Goal: Book appointment/travel/reservation

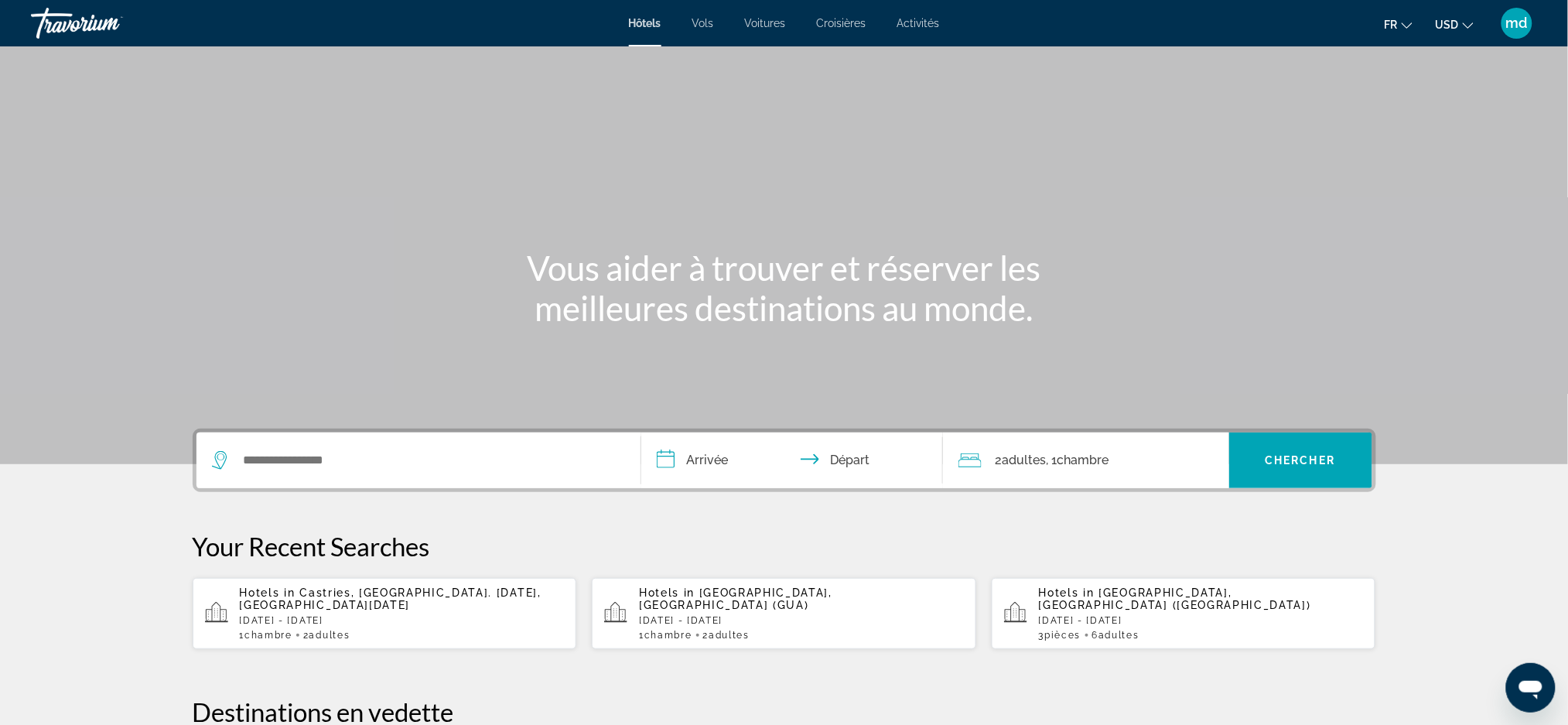
click at [1451, 33] on button "USD USD ($) MXN (Mex$) CAD (Can$) GBP (£) EUR (€) AUD (A$) NZD (NZ$) CNY (CN¥)" at bounding box center [1455, 24] width 38 height 22
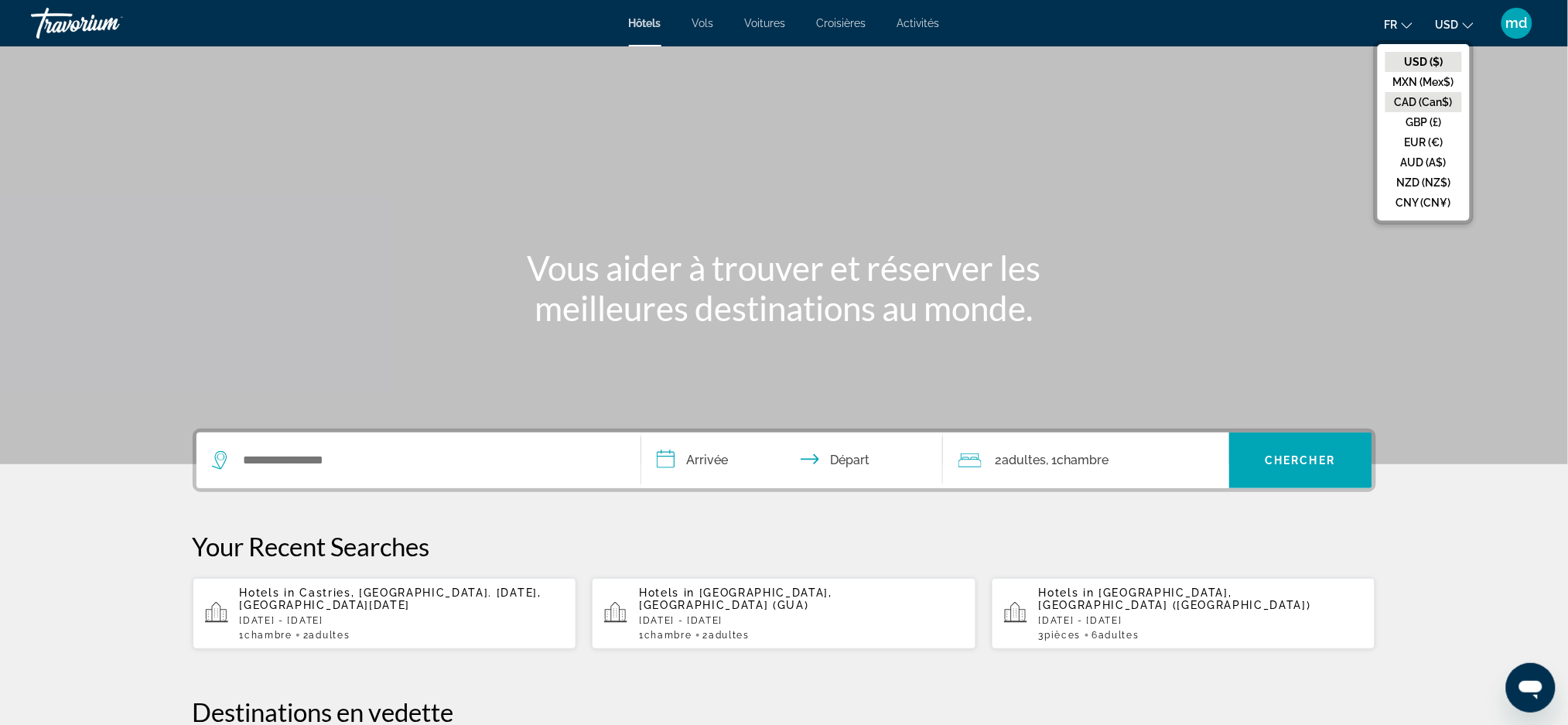
click at [1443, 107] on button "CAD (Can$)" at bounding box center [1423, 102] width 77 height 20
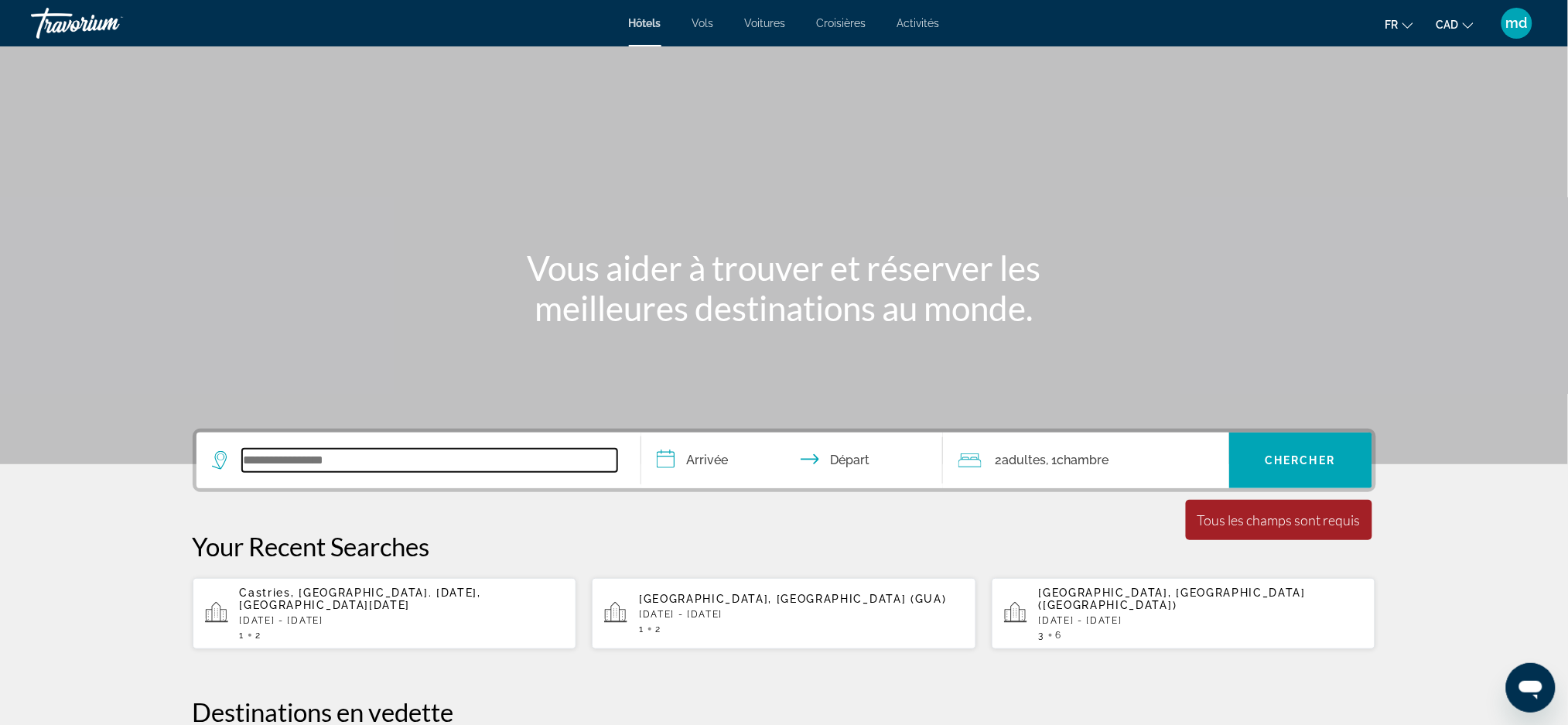
click at [352, 450] on input "Search widget" at bounding box center [430, 460] width 375 height 23
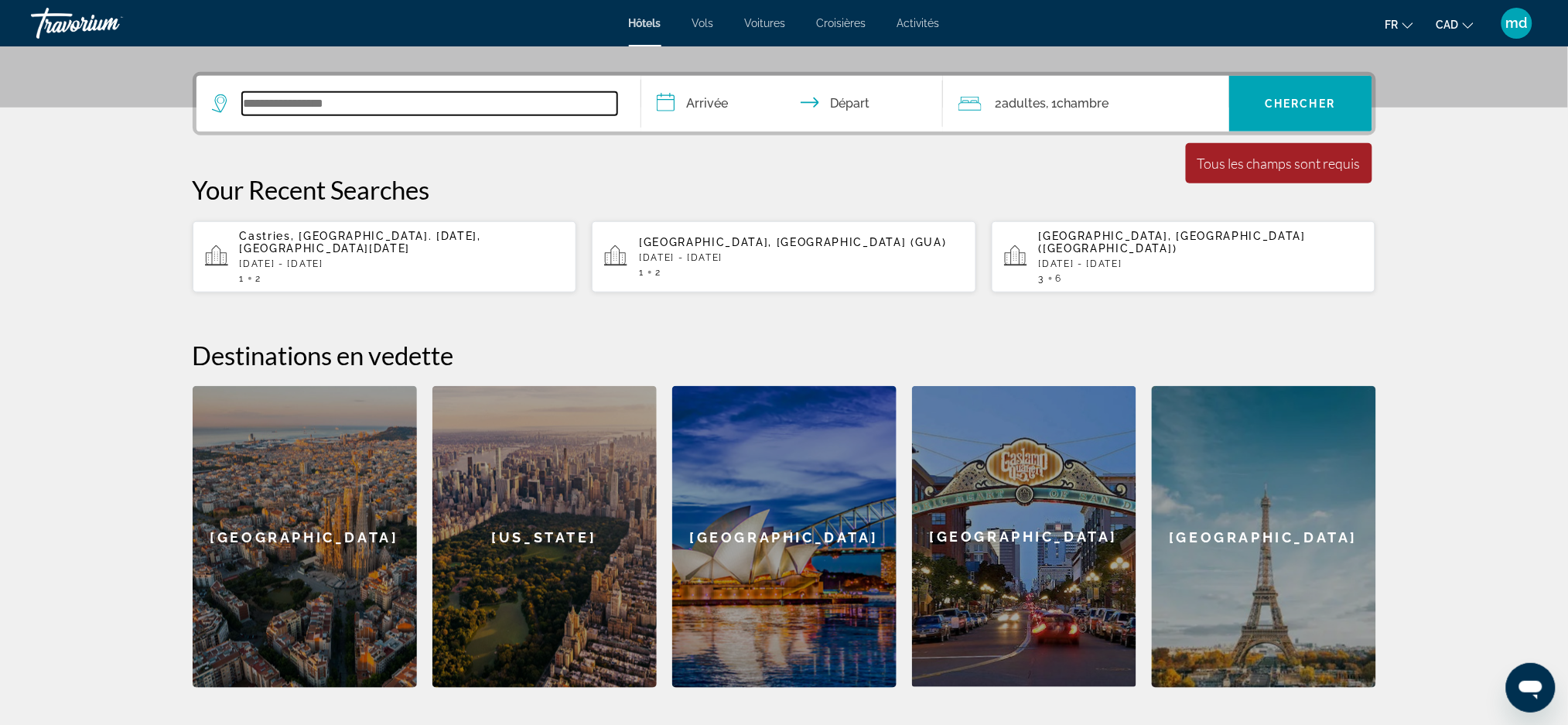
scroll to position [377, 0]
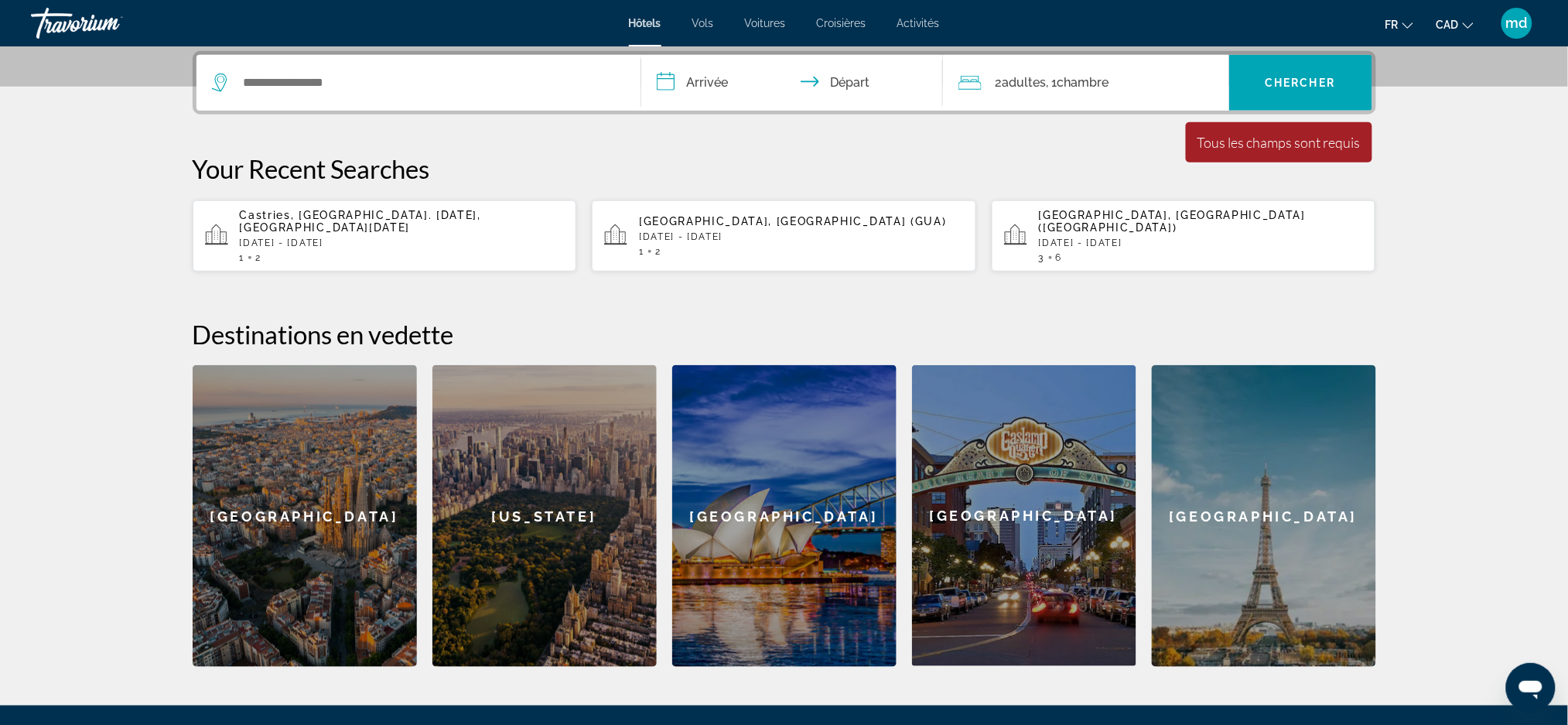
click at [702, 87] on input "**********" at bounding box center [795, 85] width 308 height 60
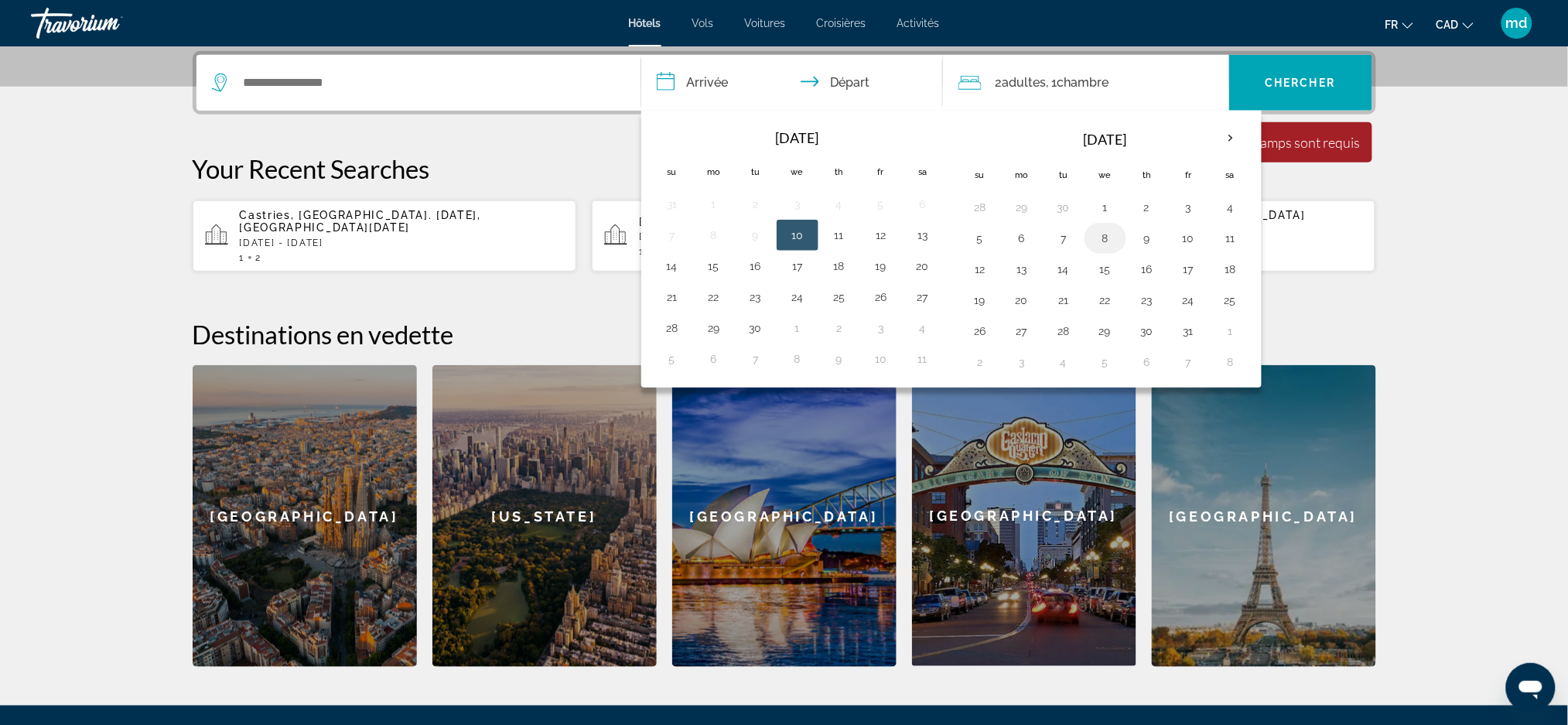
click at [1107, 239] on button "8" at bounding box center [1105, 238] width 25 height 21
click at [987, 261] on button "12" at bounding box center [980, 268] width 25 height 21
type input "**********"
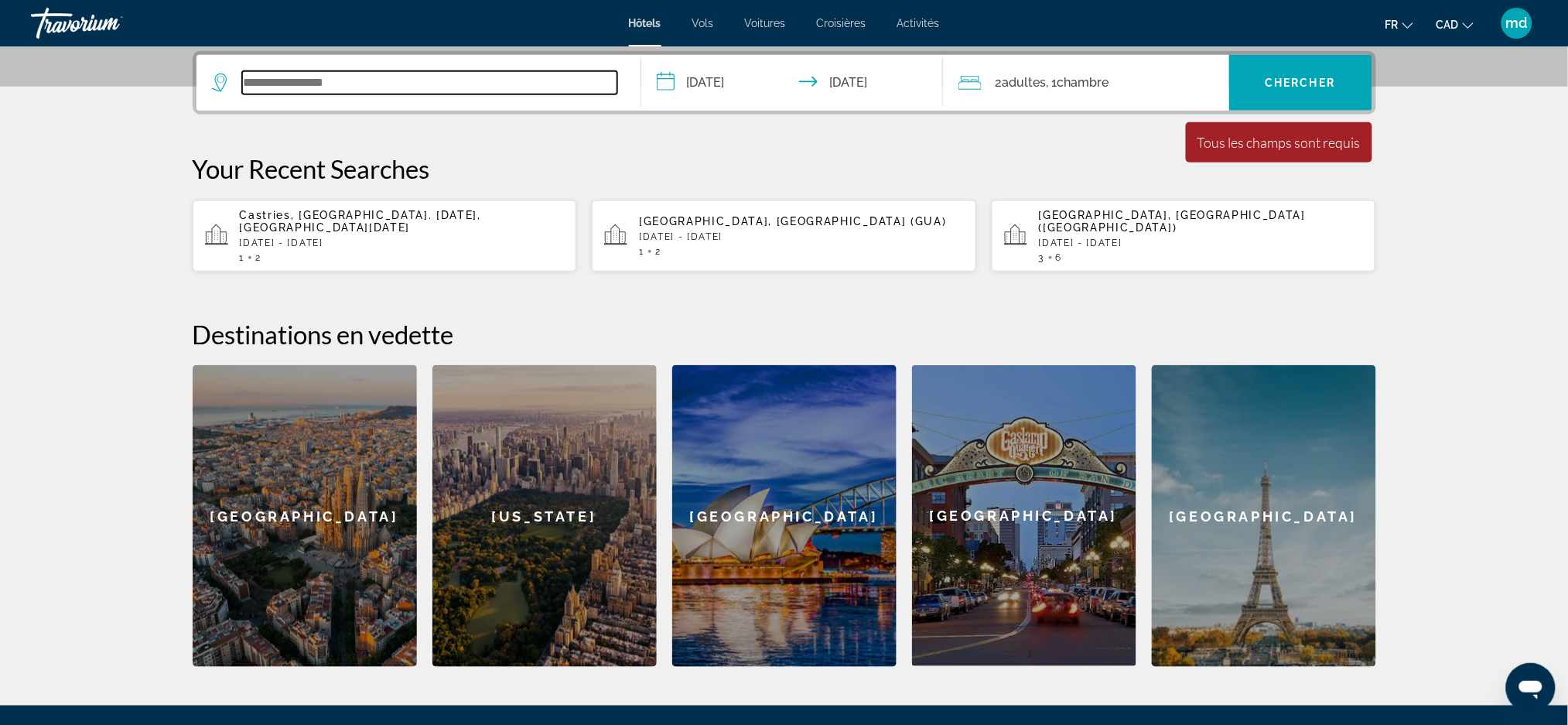
click at [358, 85] on input "Search widget" at bounding box center [430, 82] width 375 height 23
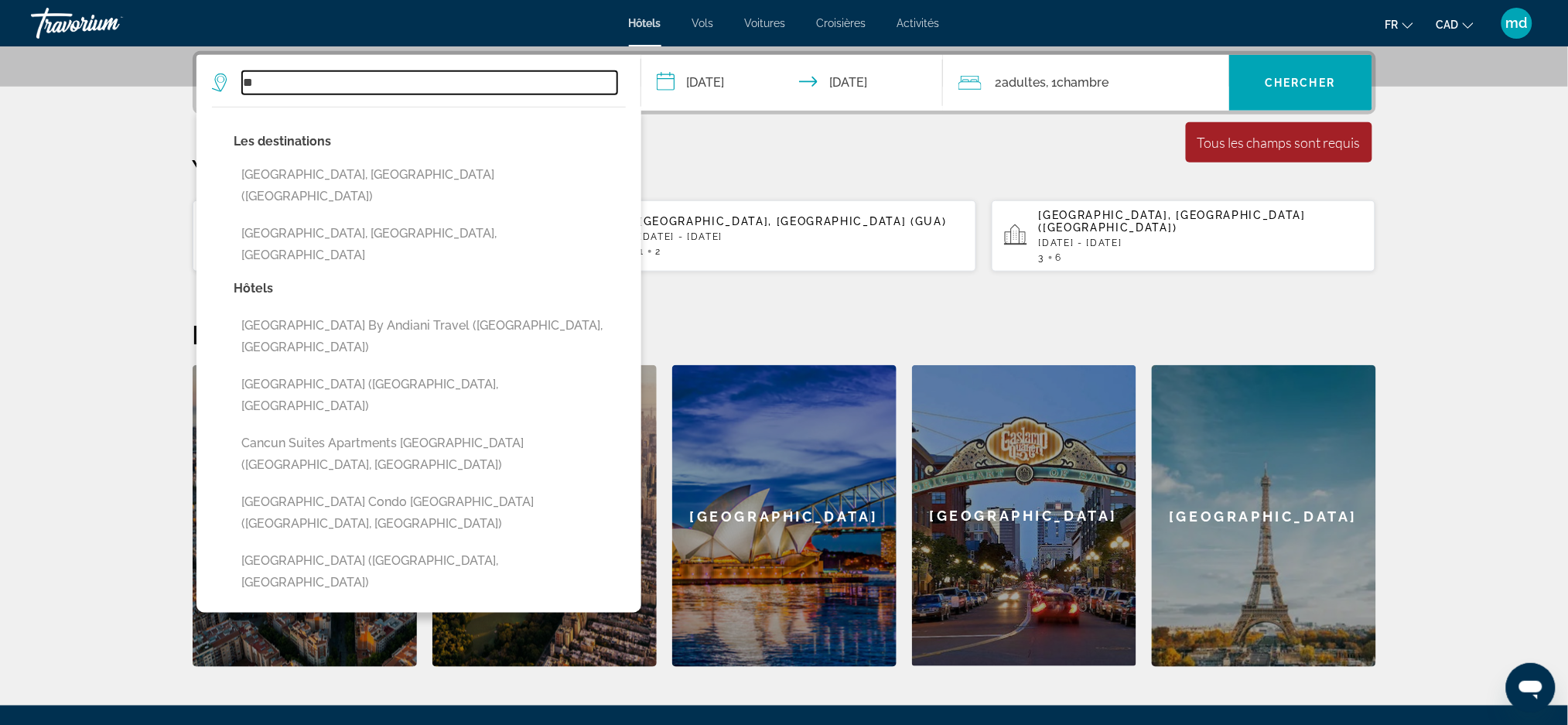
type input "*"
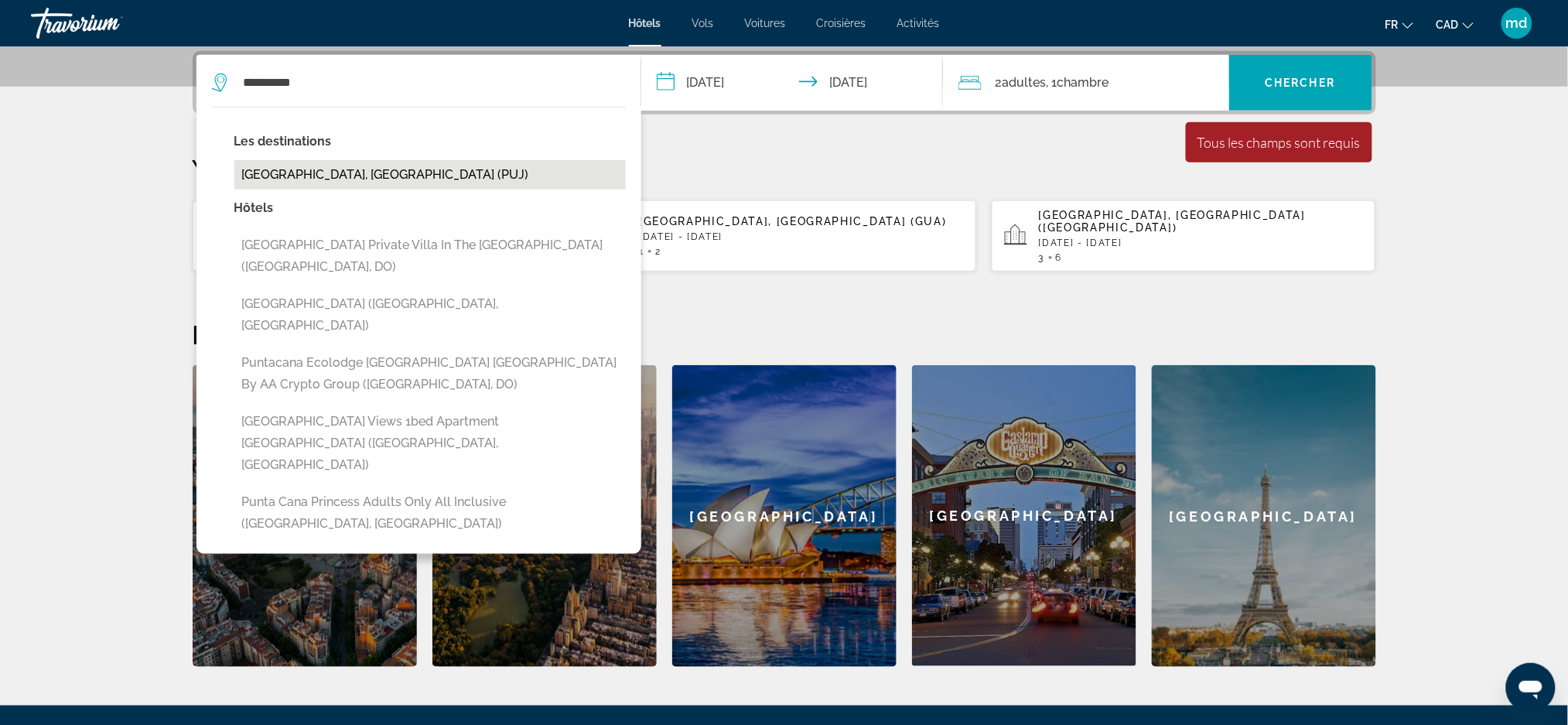
click at [326, 173] on button "Punta Cana, Dominican Republic (PUJ)" at bounding box center [430, 175] width 391 height 30
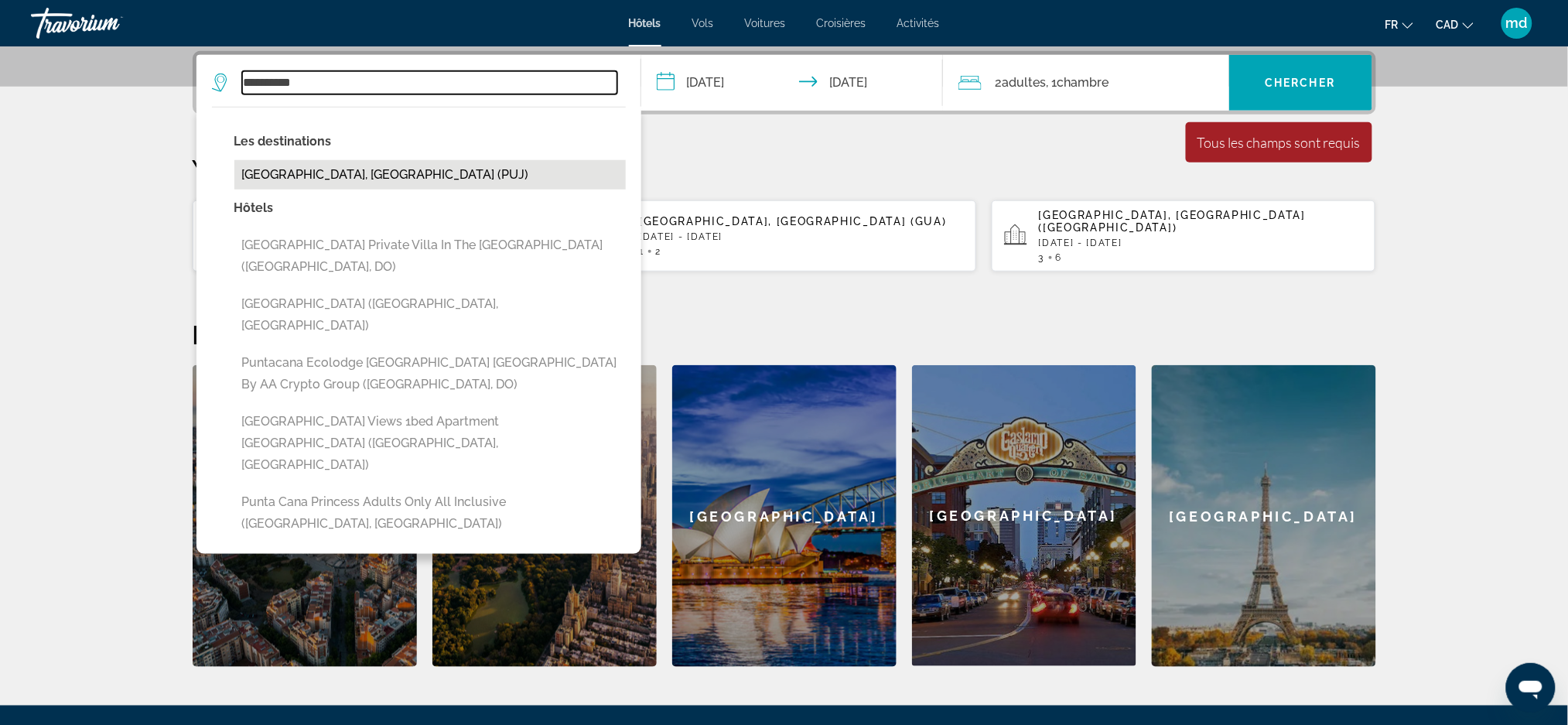
type input "**********"
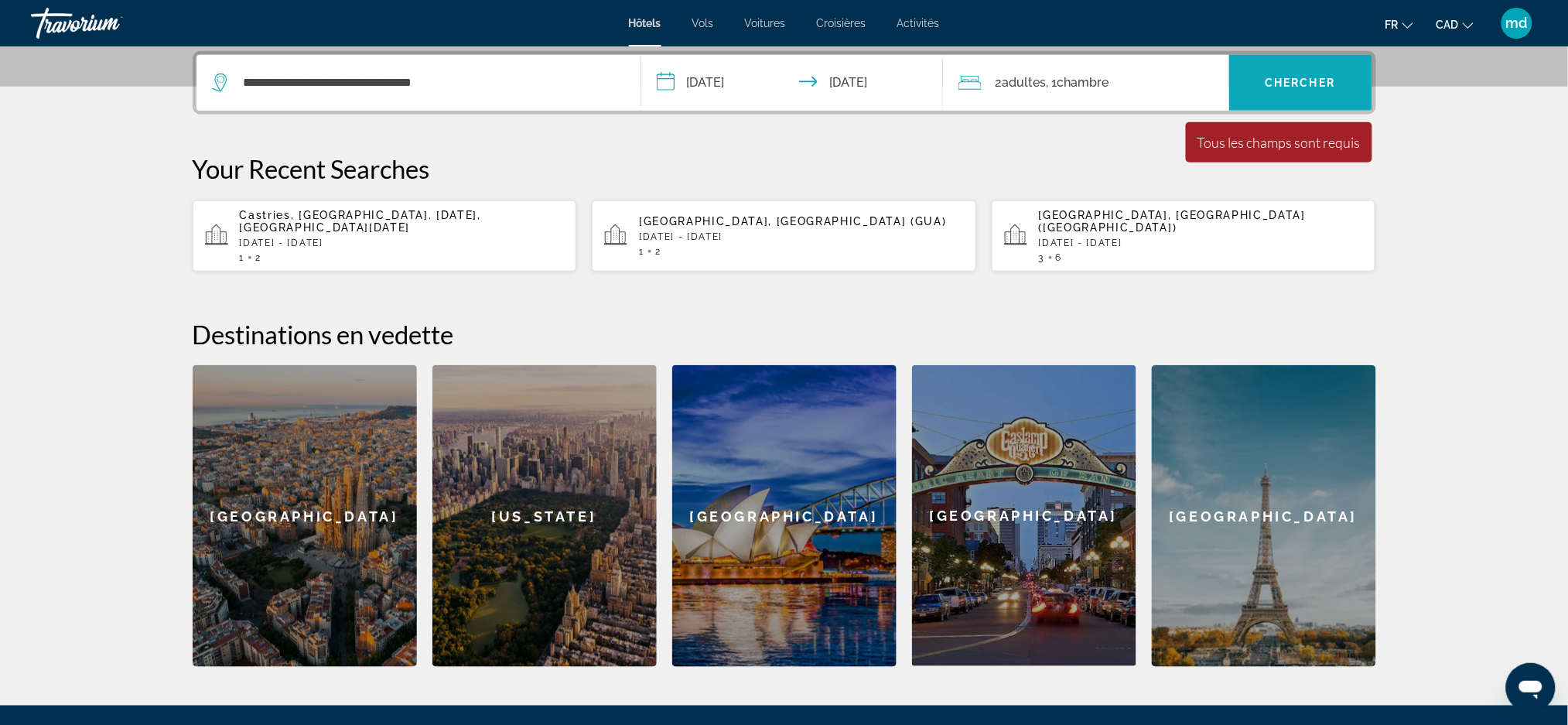
click at [1269, 83] on span "Chercher" at bounding box center [1301, 82] width 70 height 12
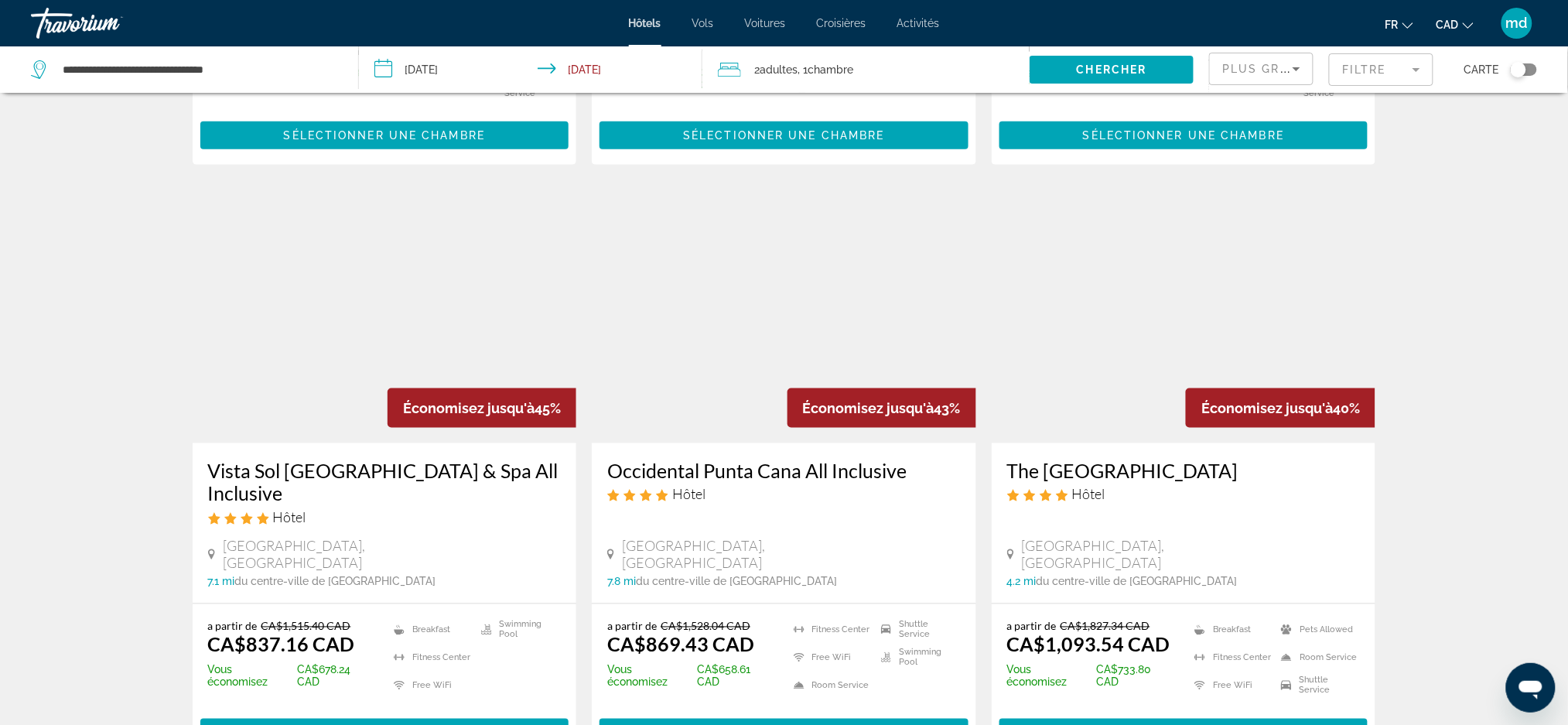
scroll to position [619, 0]
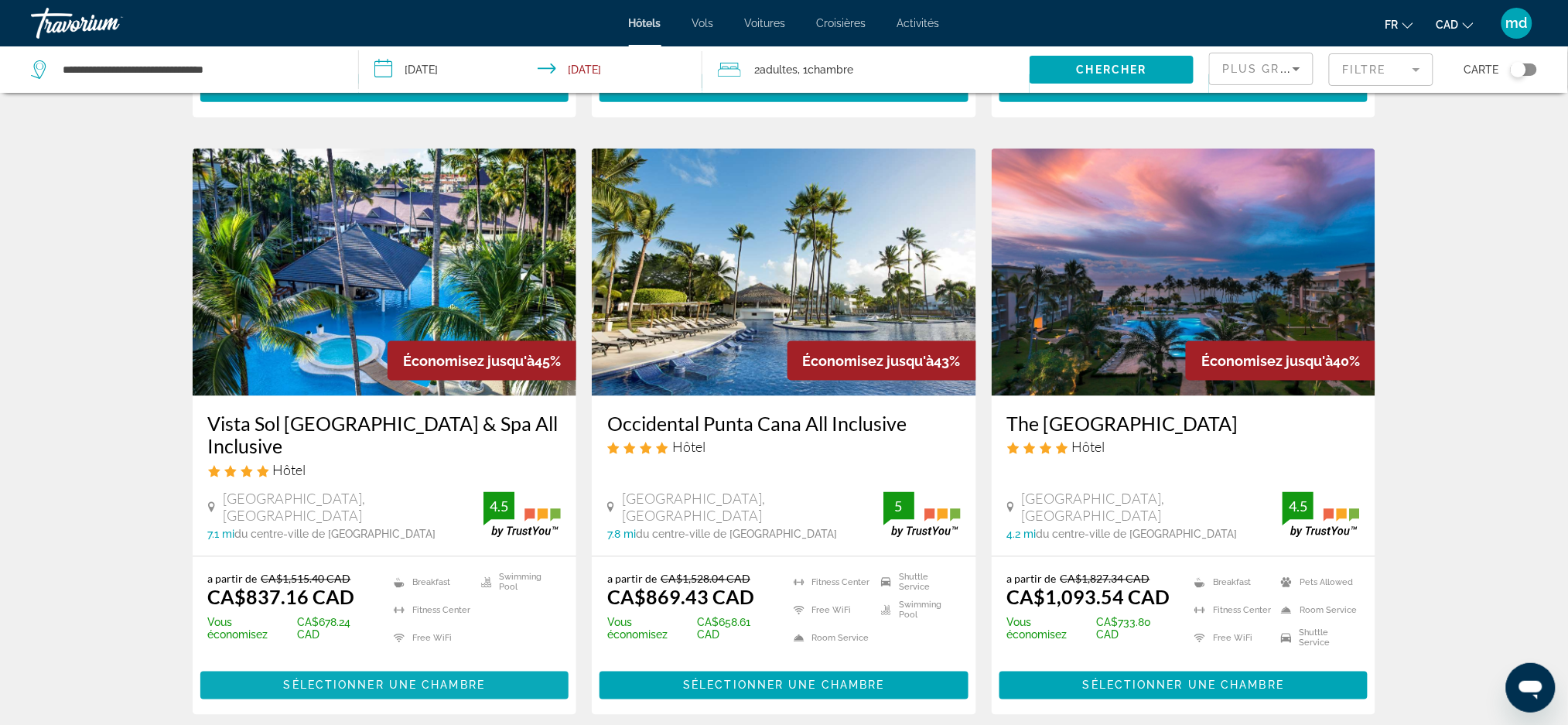
click at [364, 680] on span "Sélectionner une chambre" at bounding box center [385, 685] width 201 height 12
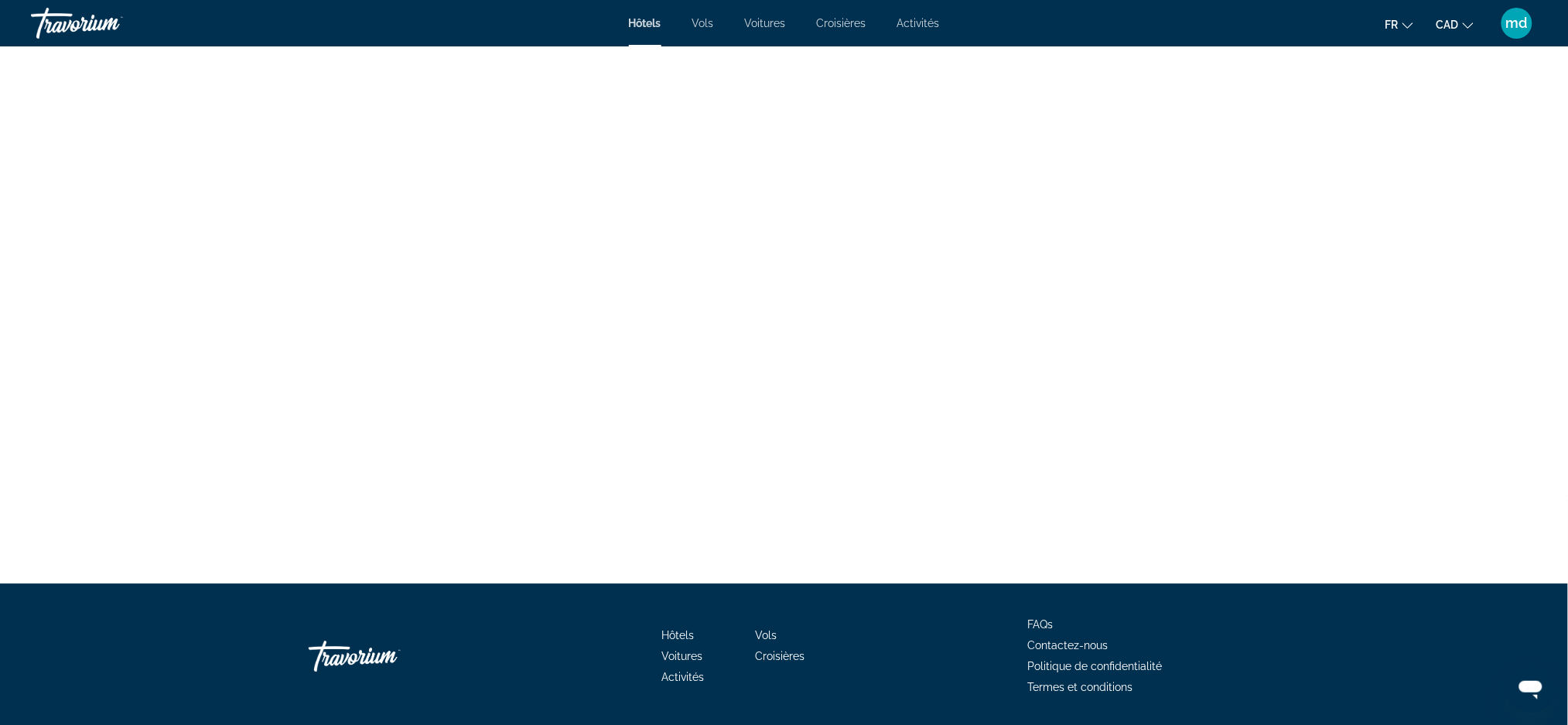
scroll to position [3483, 0]
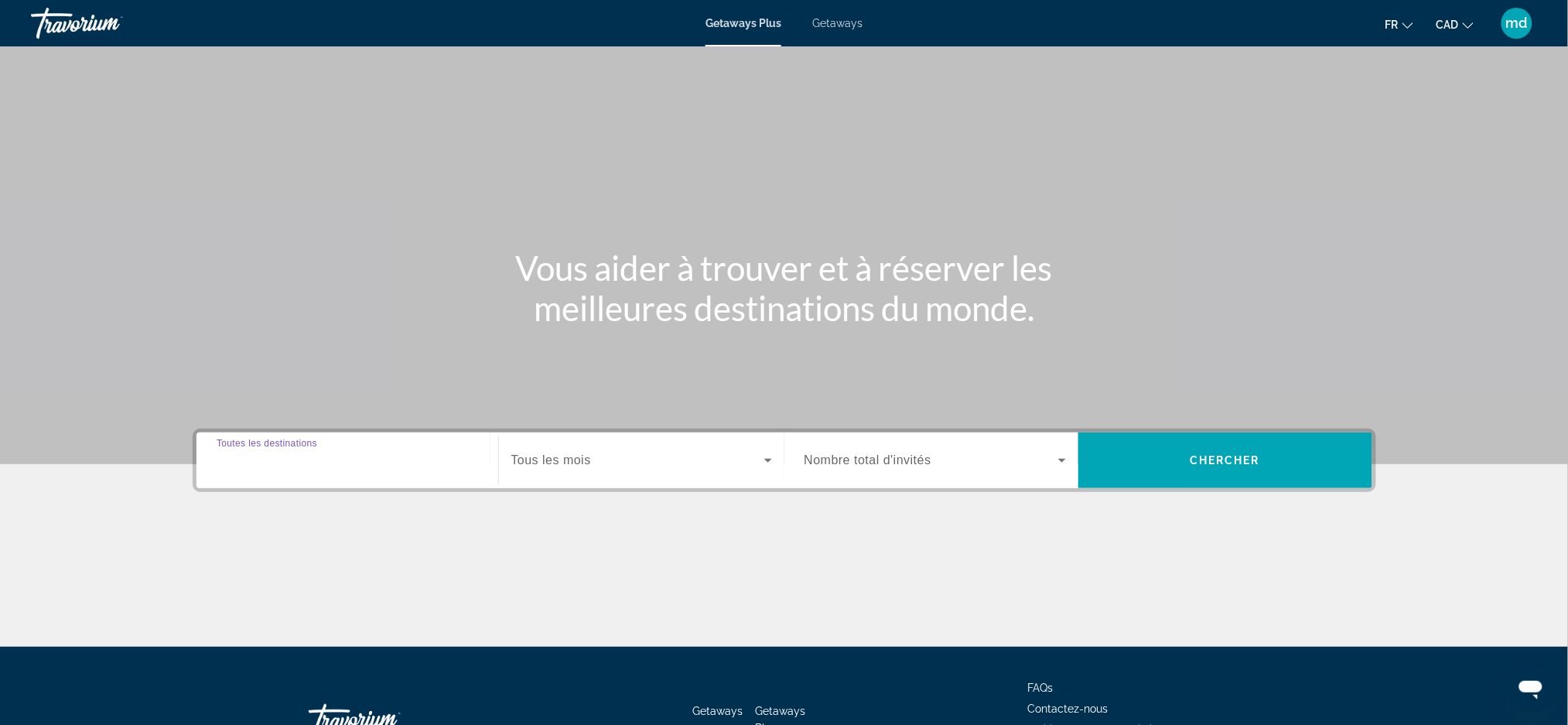
click at [395, 458] on input "Destination Toutes les destinations" at bounding box center [348, 461] width 262 height 18
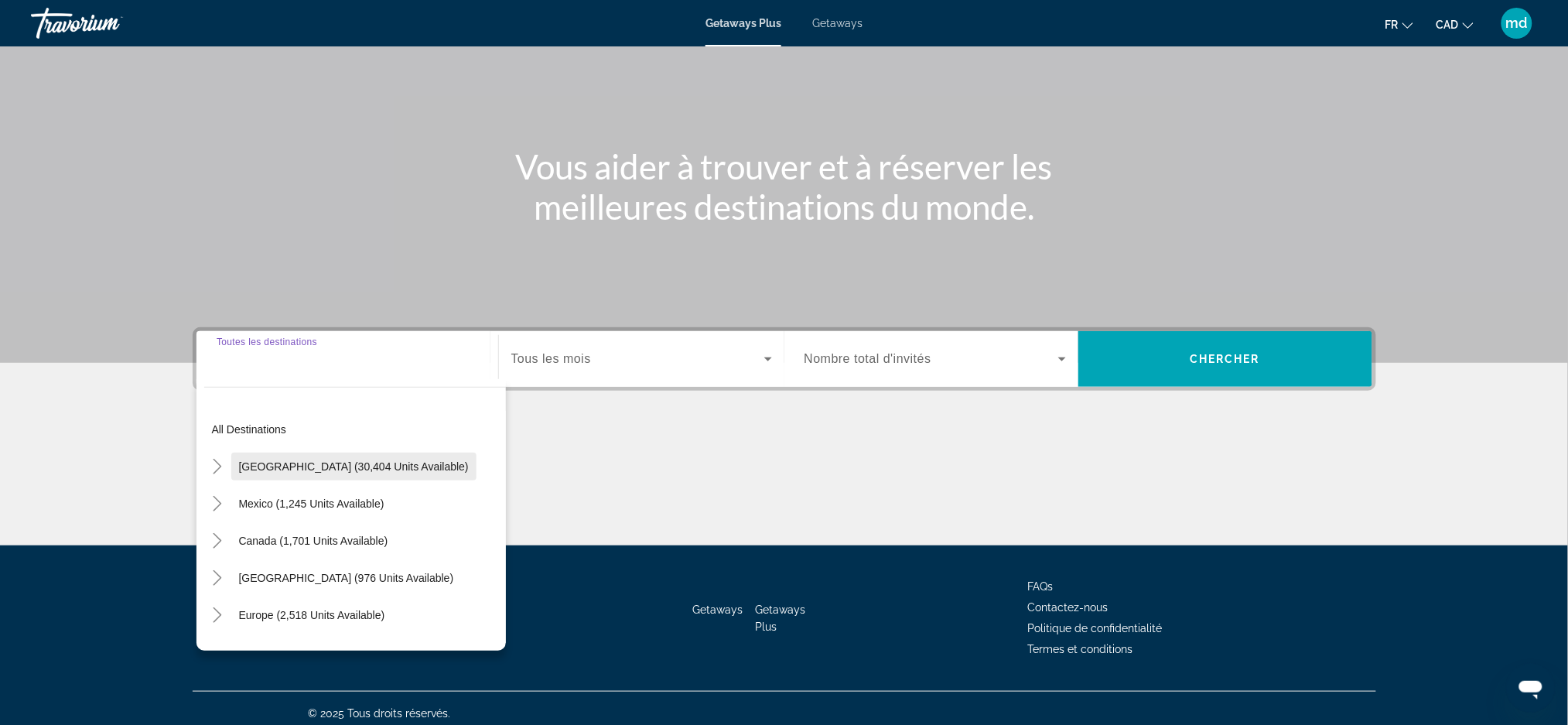
scroll to position [109, 0]
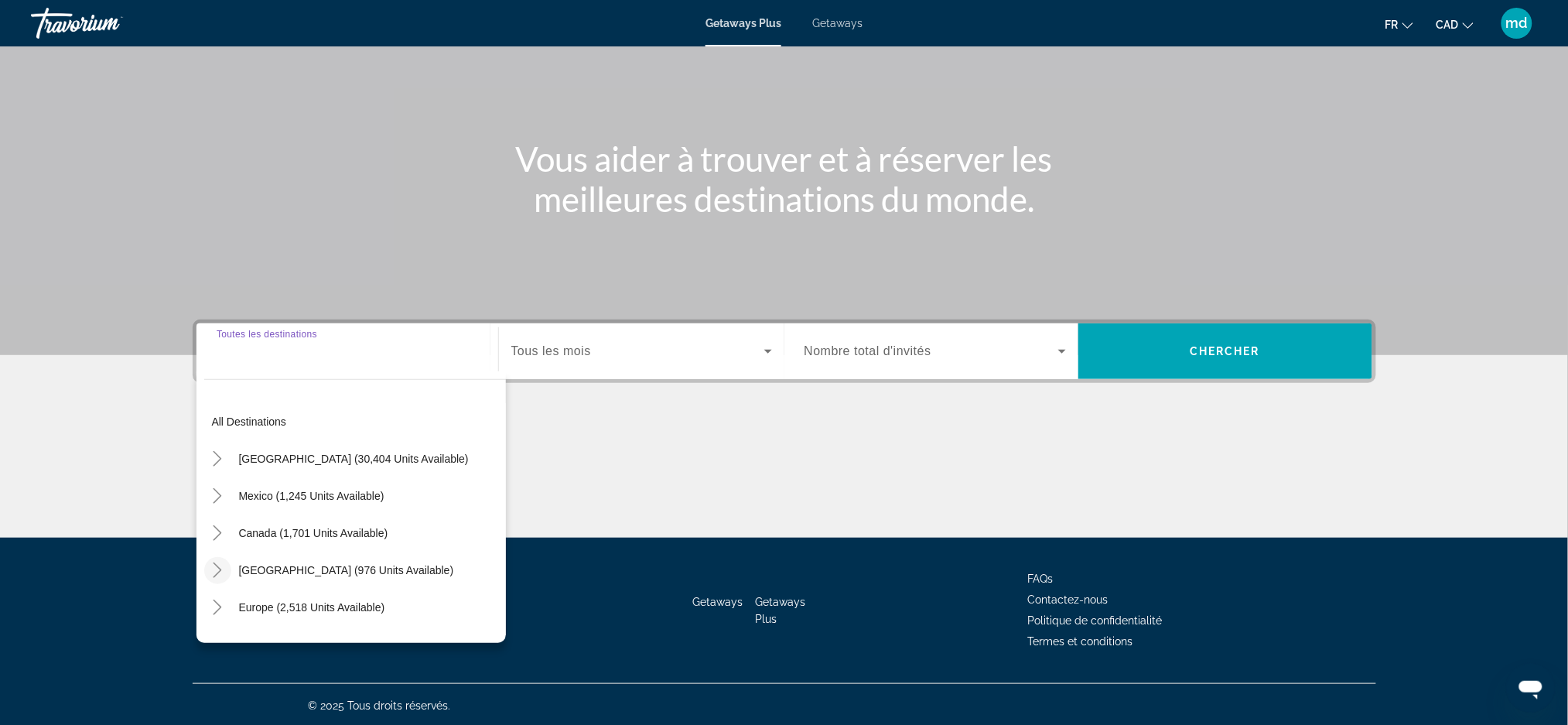
click at [214, 578] on mat-icon "Toggle Caribbean & Atlantic Islands (976 units available)" at bounding box center [217, 570] width 27 height 27
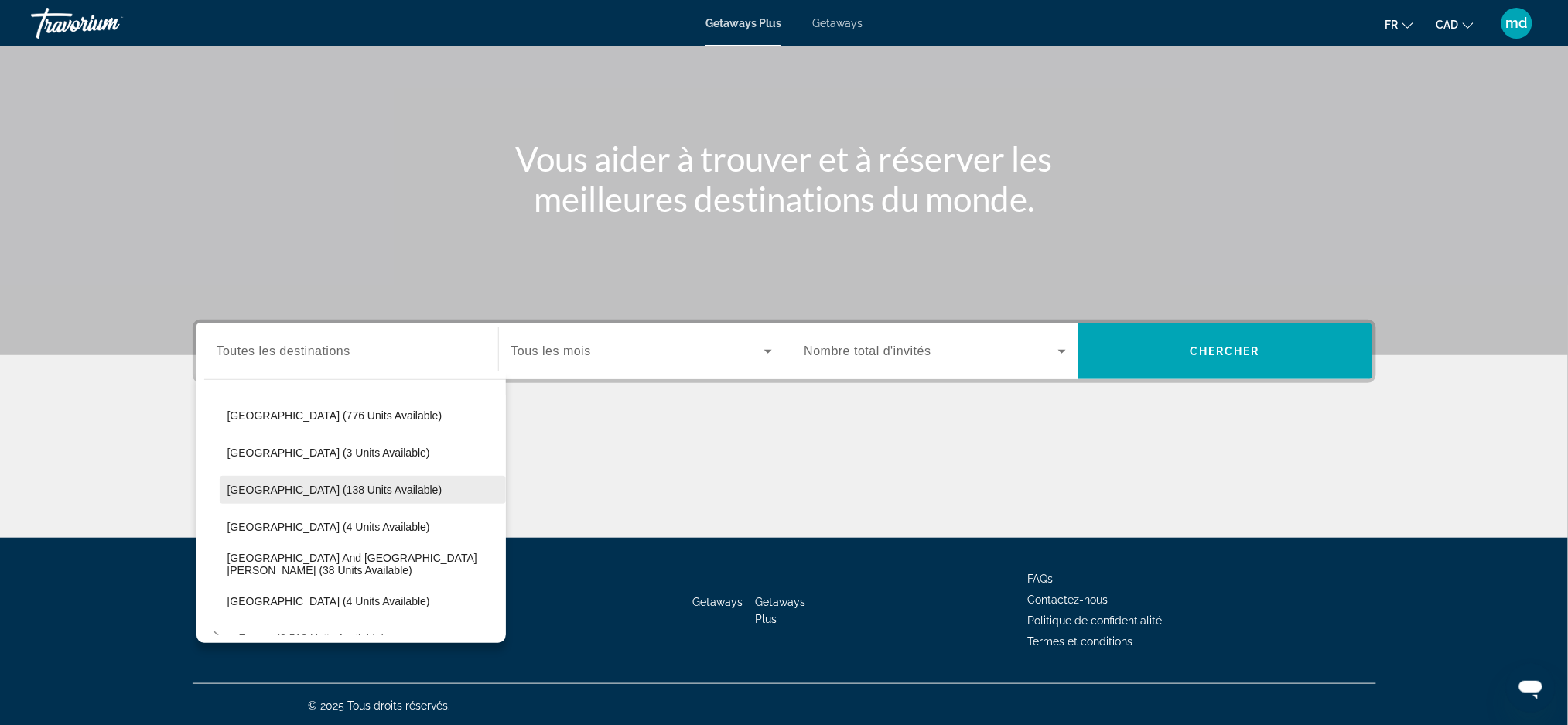
scroll to position [258, 0]
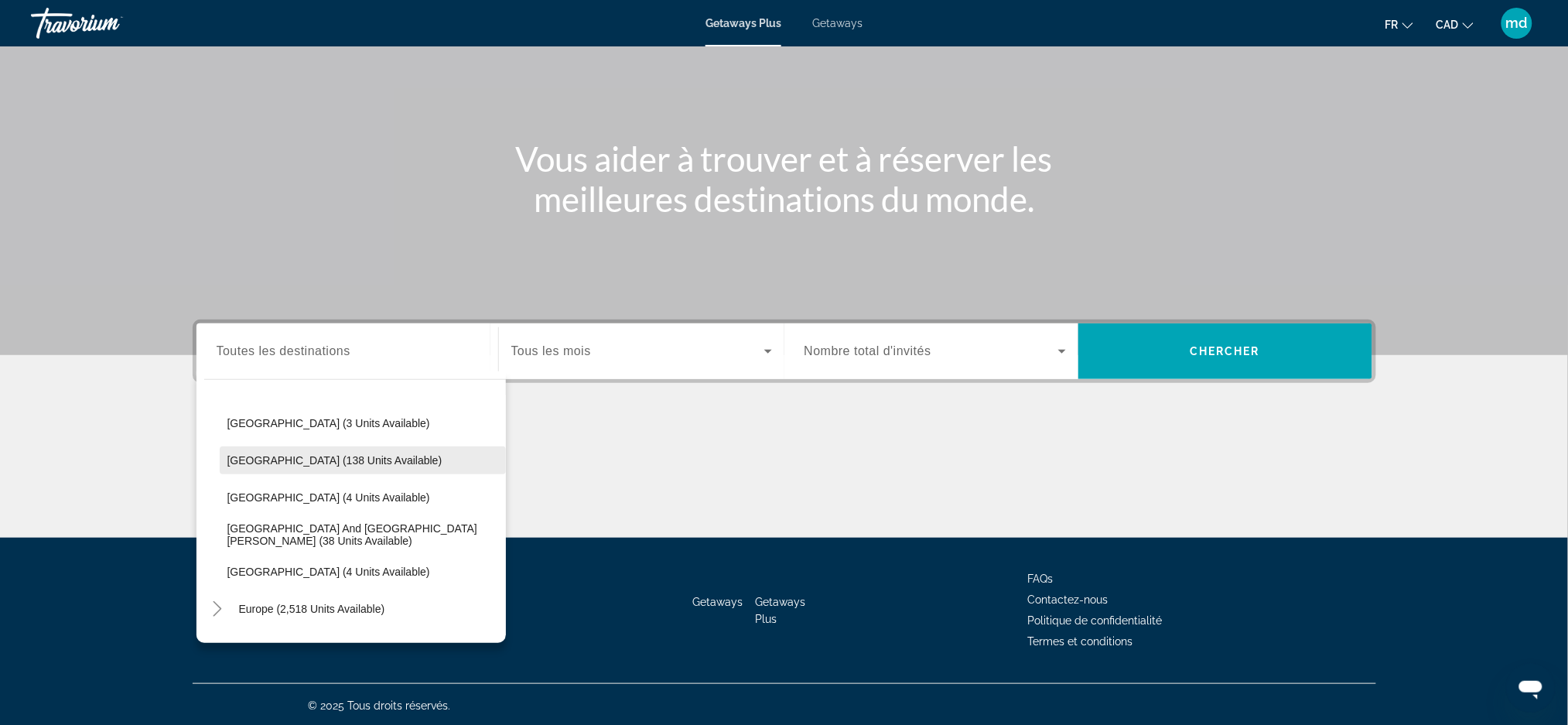
click at [306, 463] on span "[GEOGRAPHIC_DATA] (138 units available)" at bounding box center [335, 459] width 215 height 12
type input "**********"
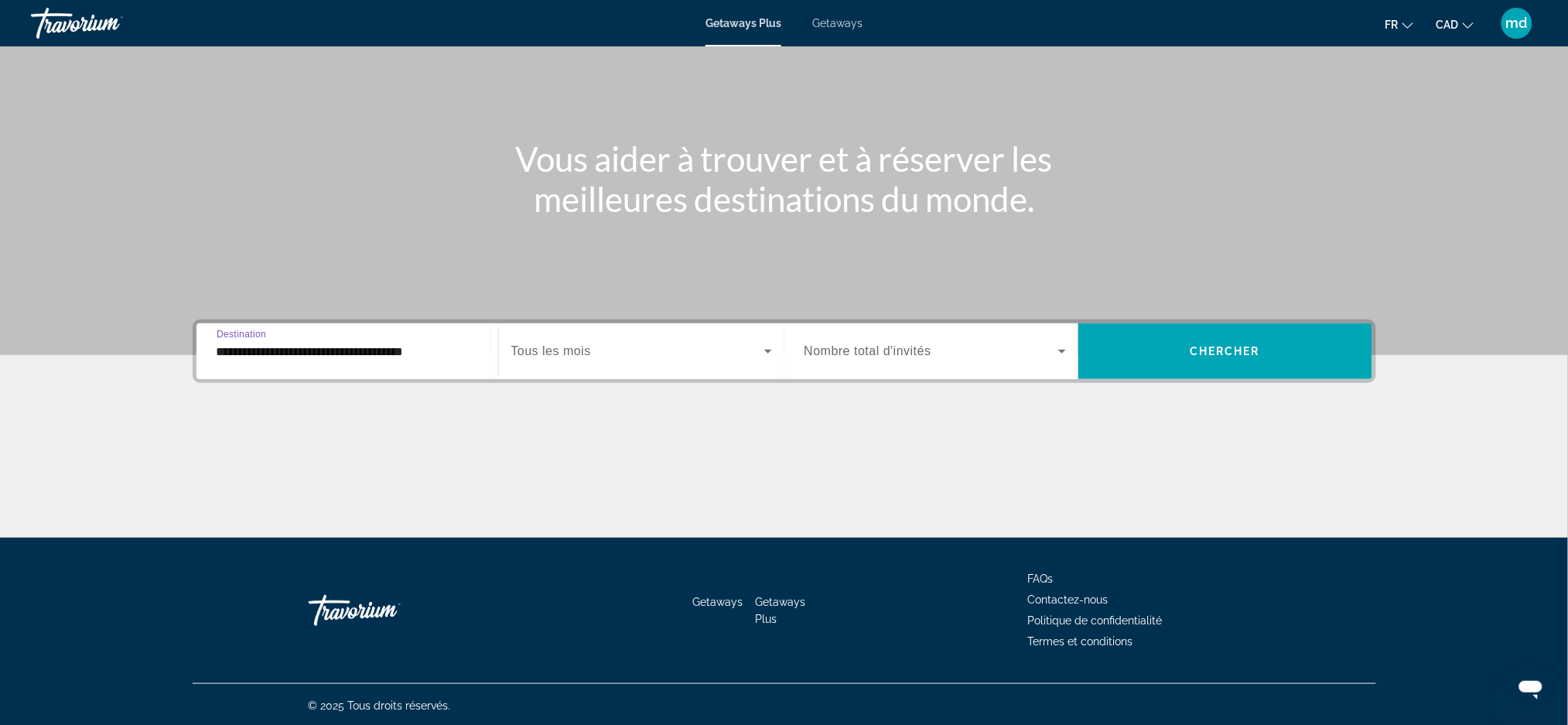
click at [650, 354] on span "Search widget" at bounding box center [637, 351] width 253 height 18
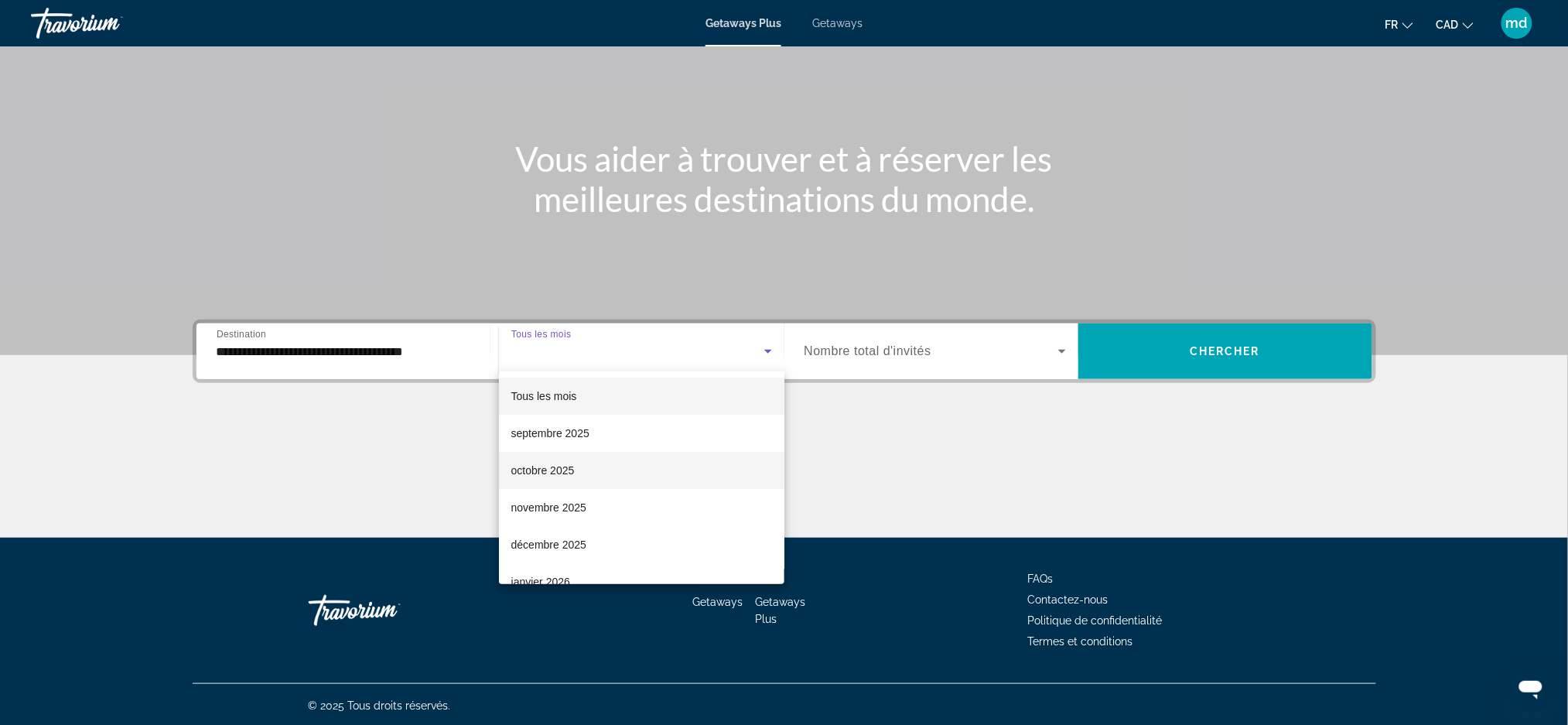
click at [623, 471] on mat-option "octobre 2025" at bounding box center [642, 470] width 286 height 37
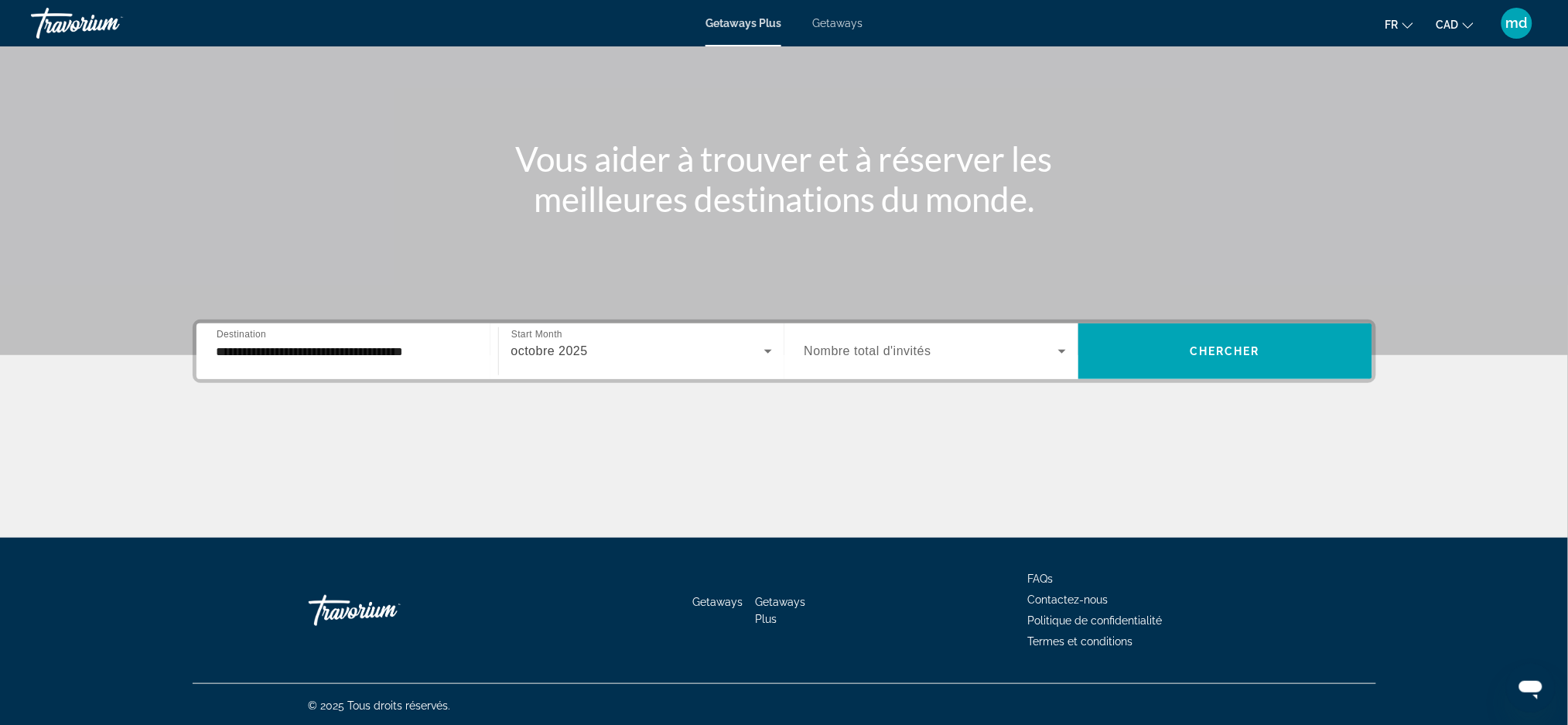
click at [1003, 324] on div "Occupancy Nombre total d'invités" at bounding box center [935, 351] width 286 height 55
click at [1011, 348] on span "Search widget" at bounding box center [931, 351] width 254 height 18
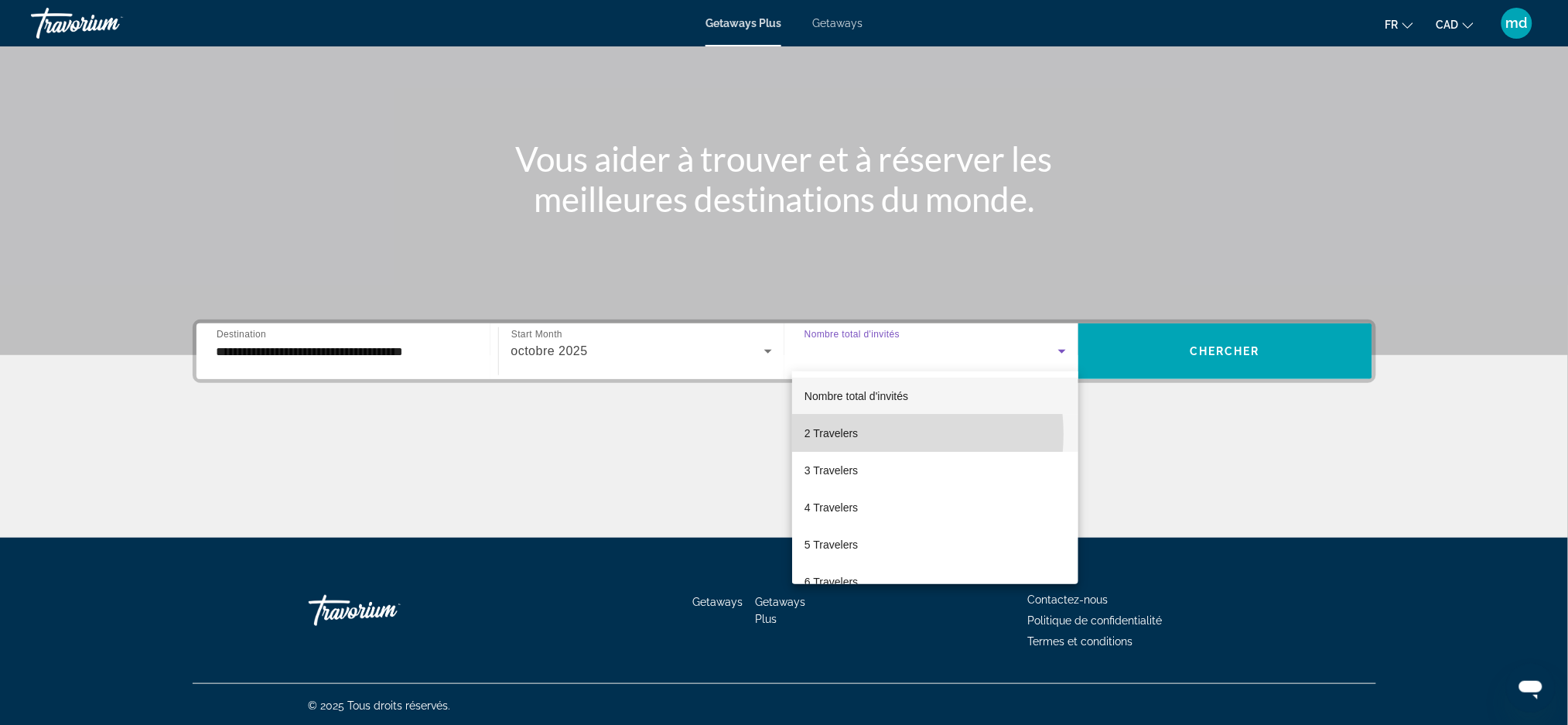
click at [865, 434] on mat-option "2 Travelers" at bounding box center [935, 434] width 286 height 37
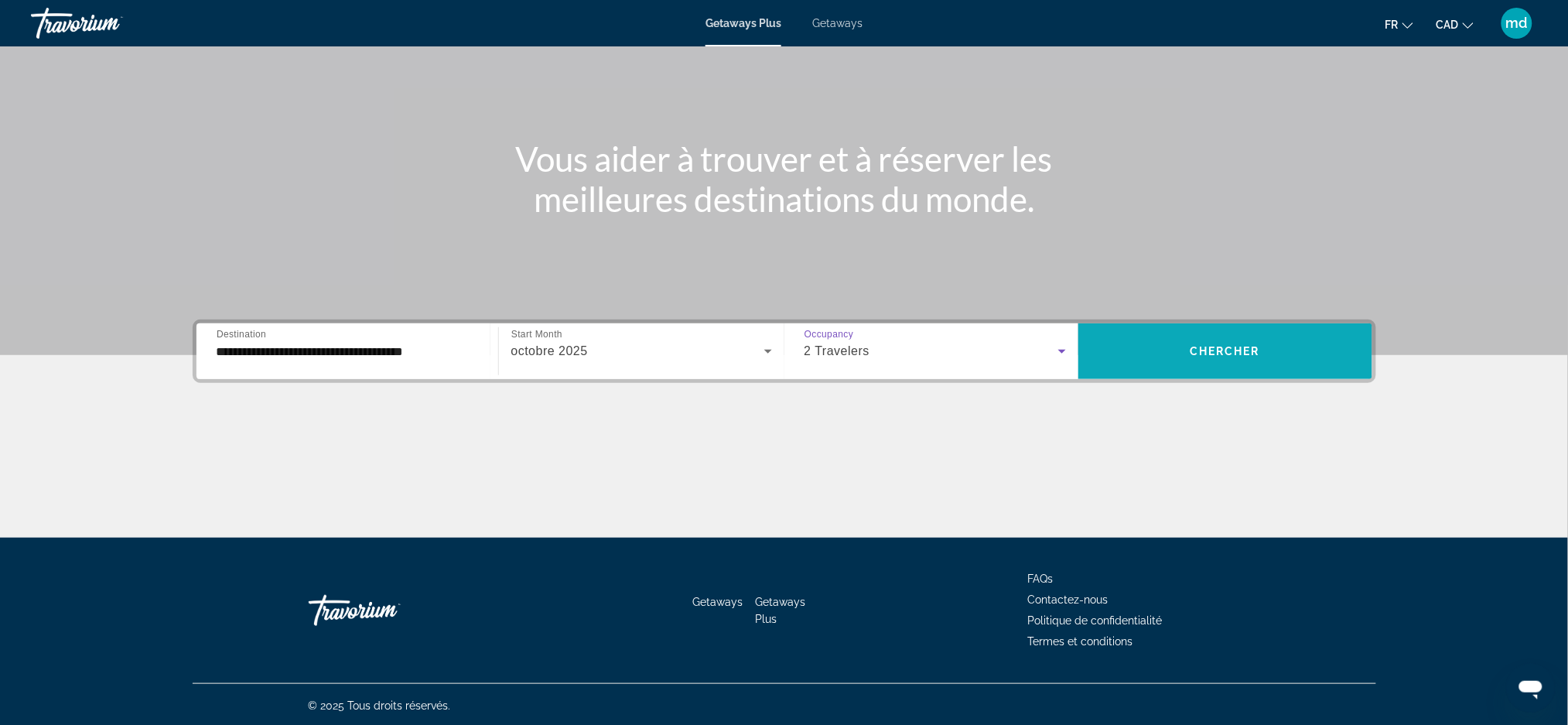
click at [1227, 351] on span "Chercher" at bounding box center [1225, 351] width 70 height 12
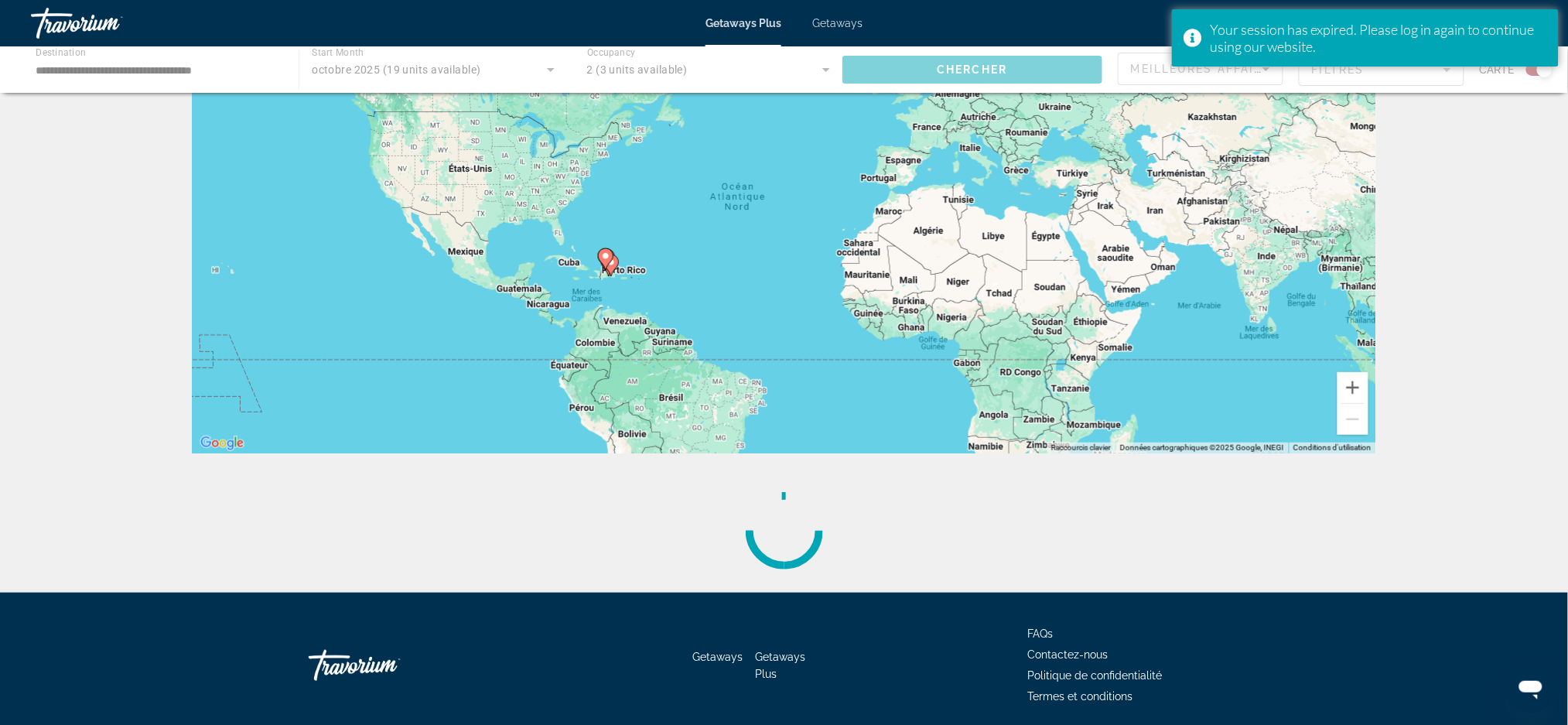
scroll to position [175, 0]
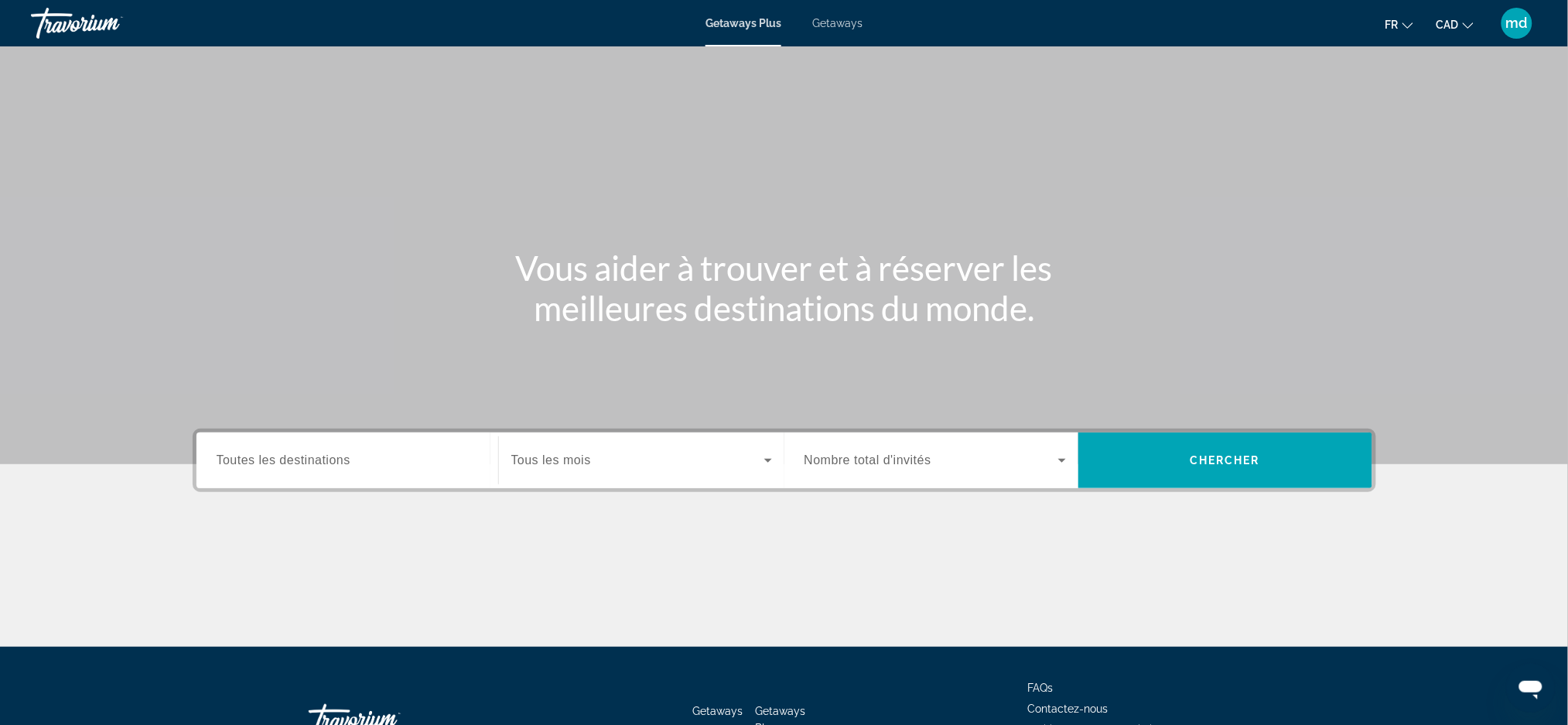
click at [266, 482] on div "Destination Toutes les destinations" at bounding box center [347, 460] width 286 height 55
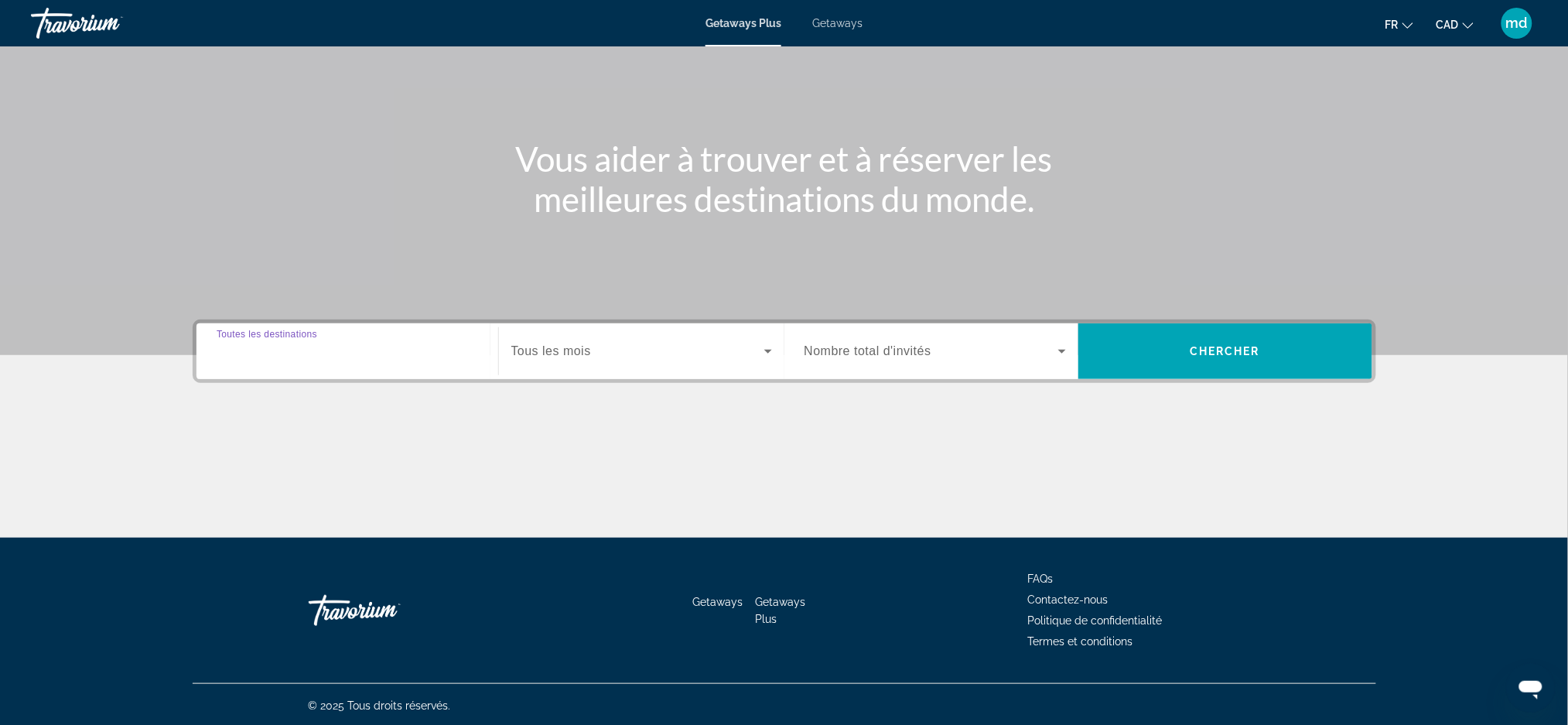
click at [350, 356] on input "Destination Toutes les destinations" at bounding box center [348, 352] width 262 height 18
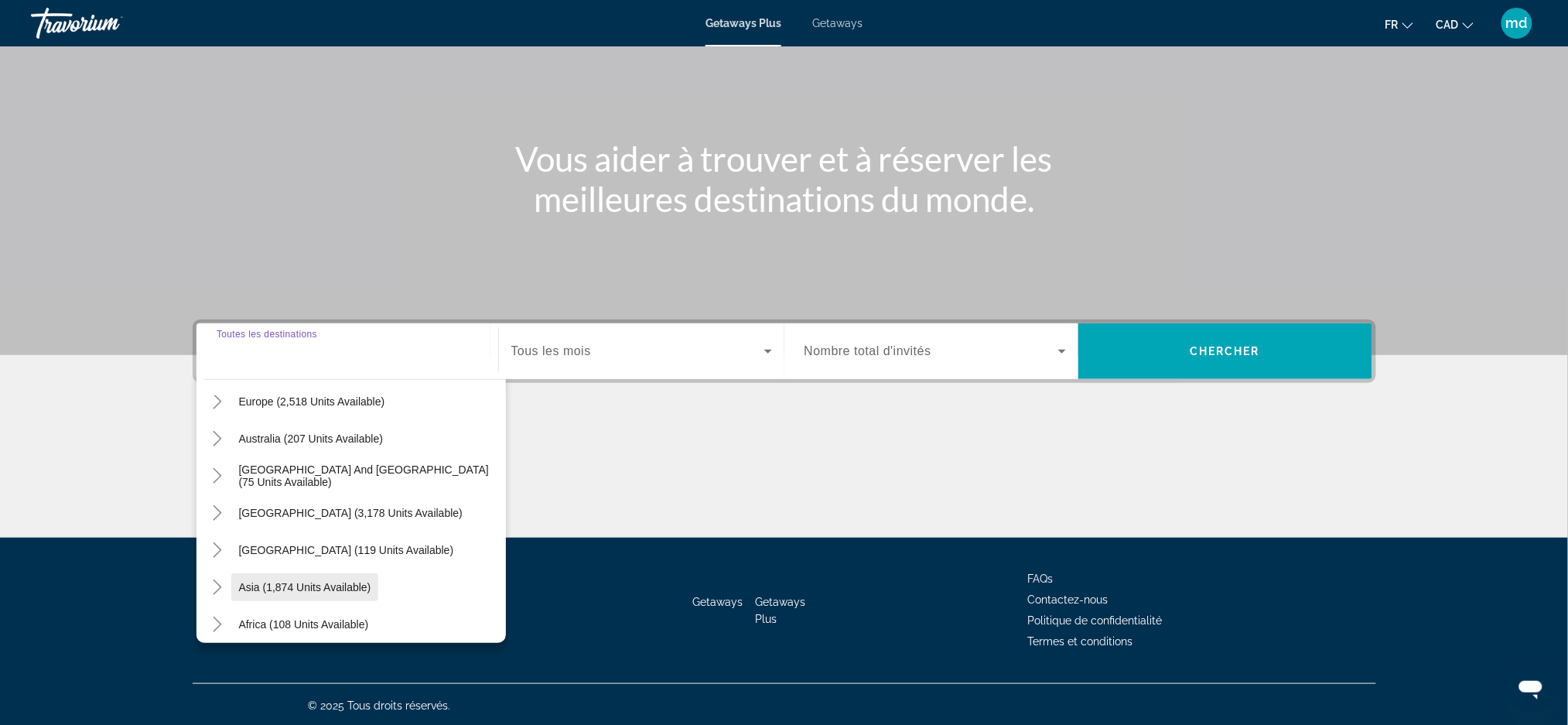
scroll to position [103, 0]
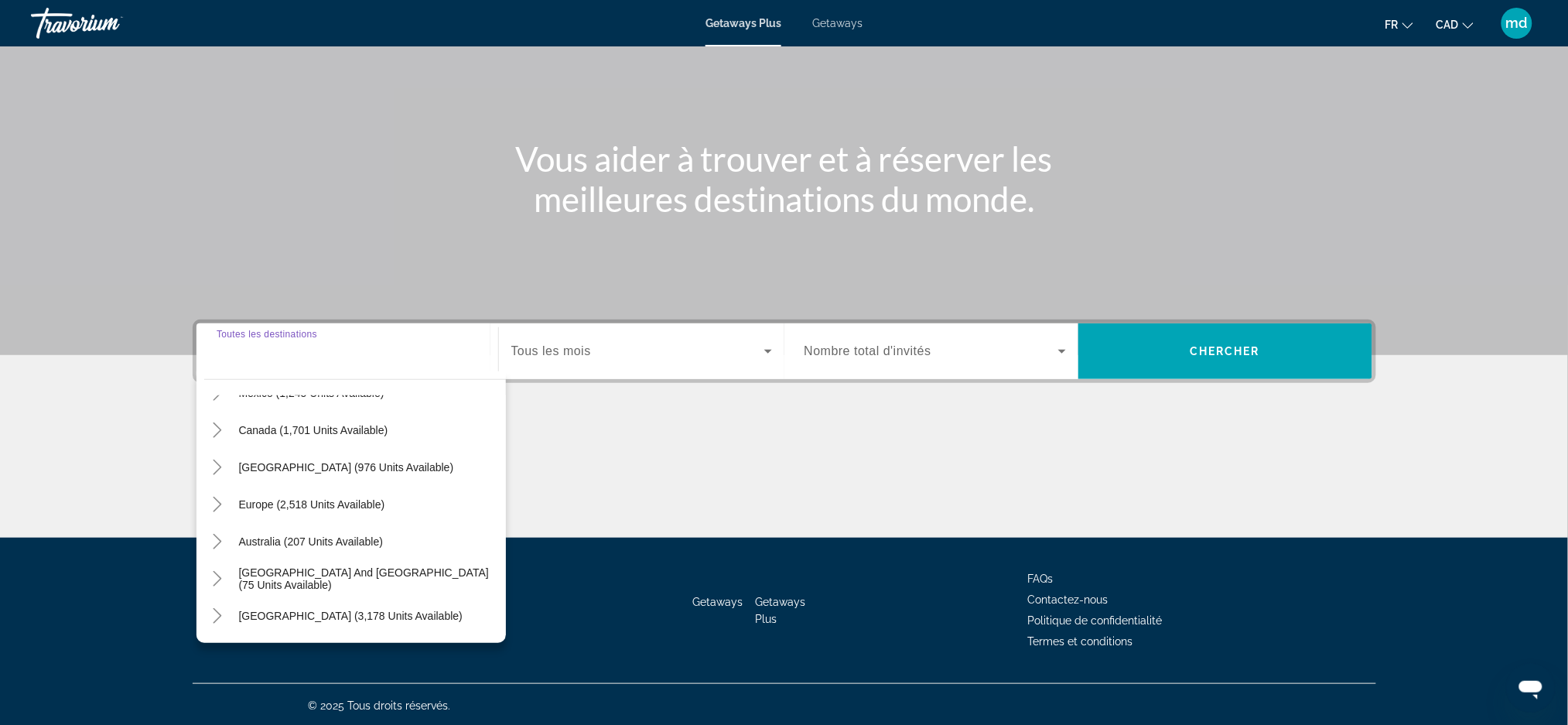
click at [244, 468] on span "[GEOGRAPHIC_DATA] (976 units available)" at bounding box center [346, 467] width 215 height 12
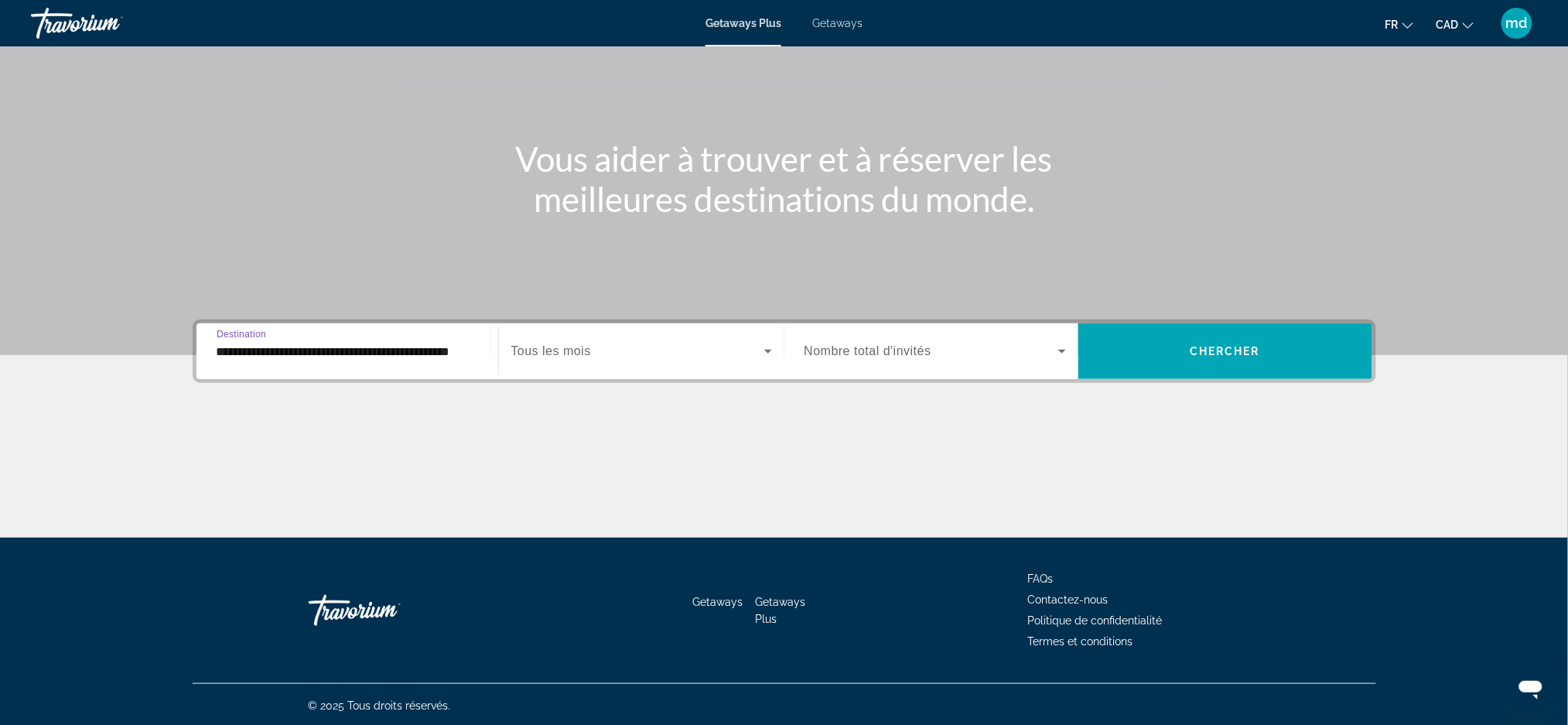
click at [424, 355] on input "**********" at bounding box center [348, 352] width 262 height 18
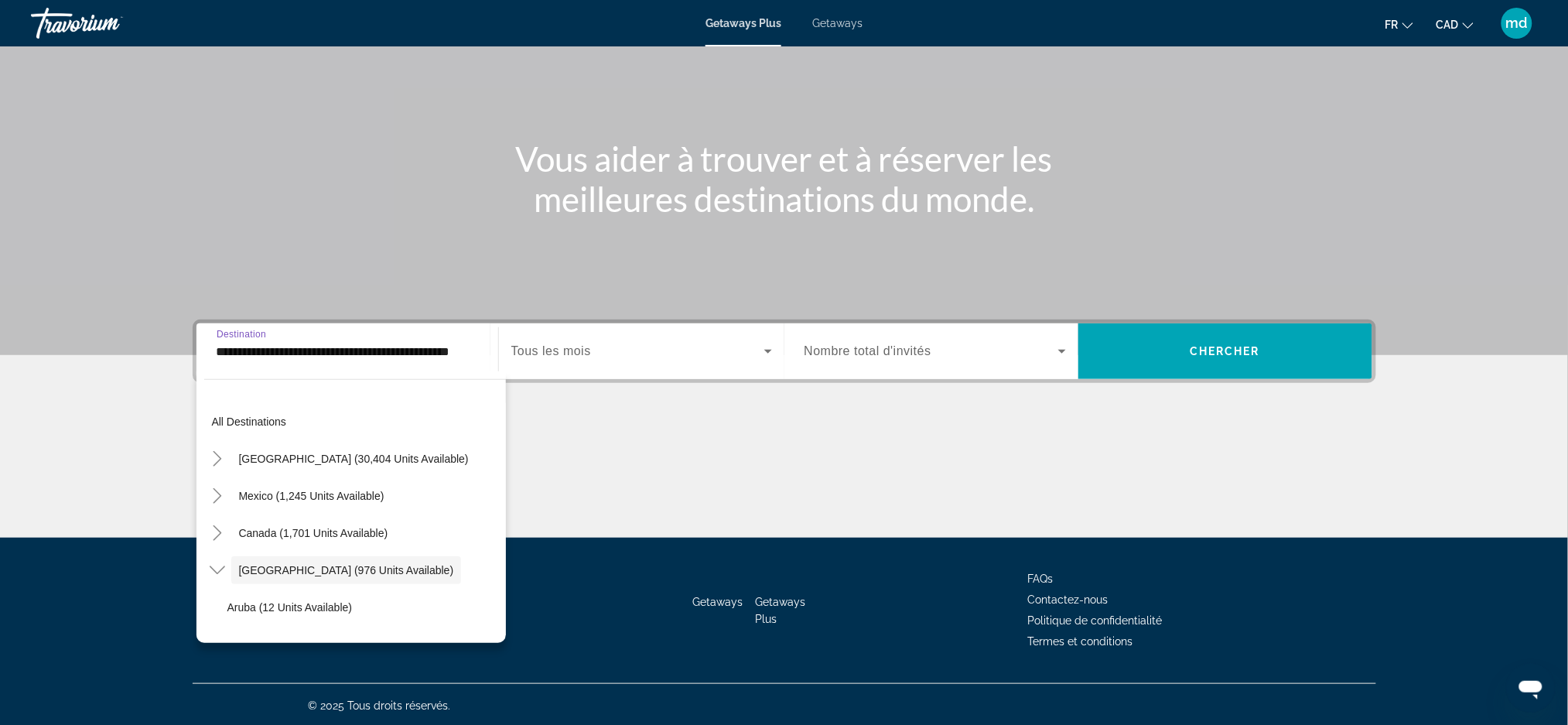
scroll to position [55, 0]
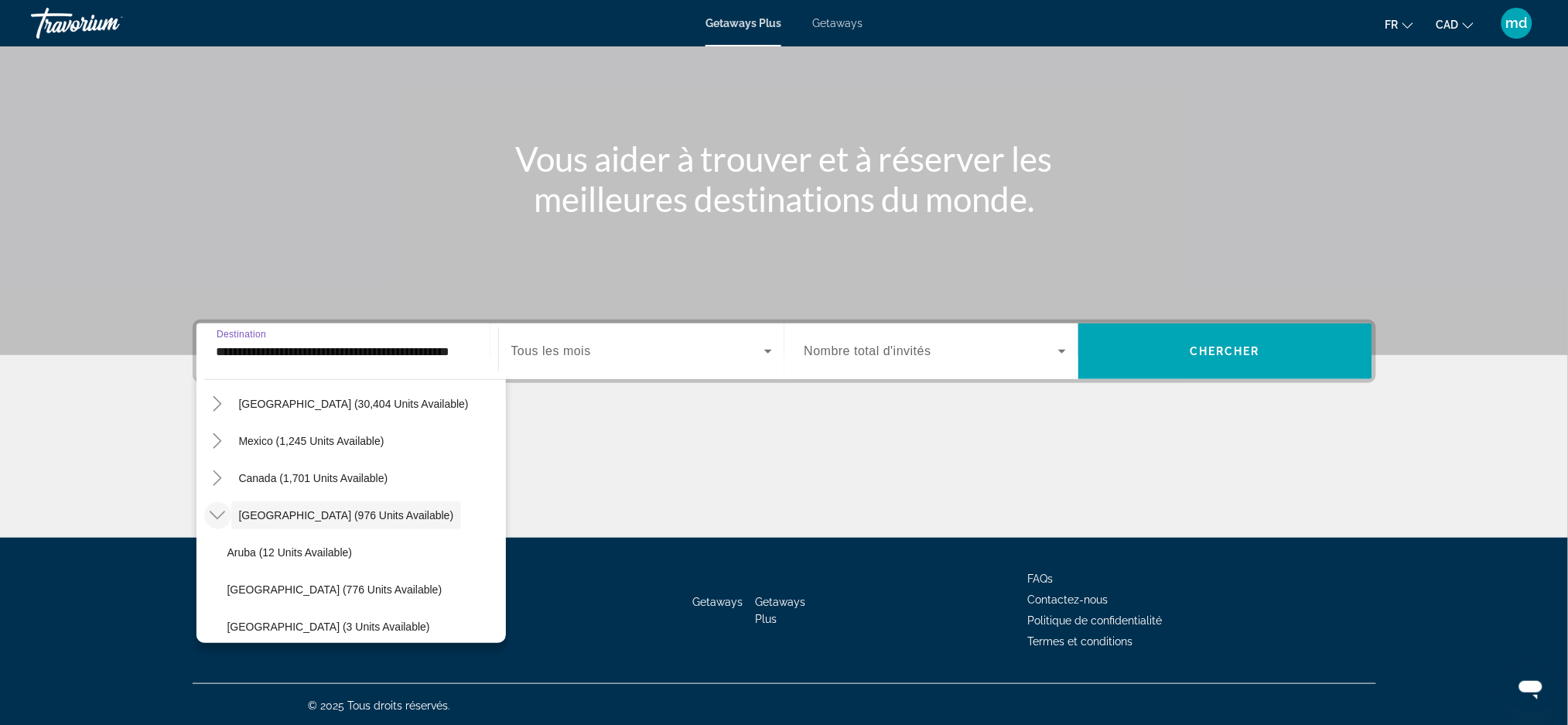
click at [220, 513] on icon "Toggle Caribbean & Atlantic Islands (976 units available)" at bounding box center [217, 515] width 16 height 16
click at [220, 513] on icon "Toggle Caribbean & Atlantic Islands (976 units available)" at bounding box center [218, 515] width 8 height 16
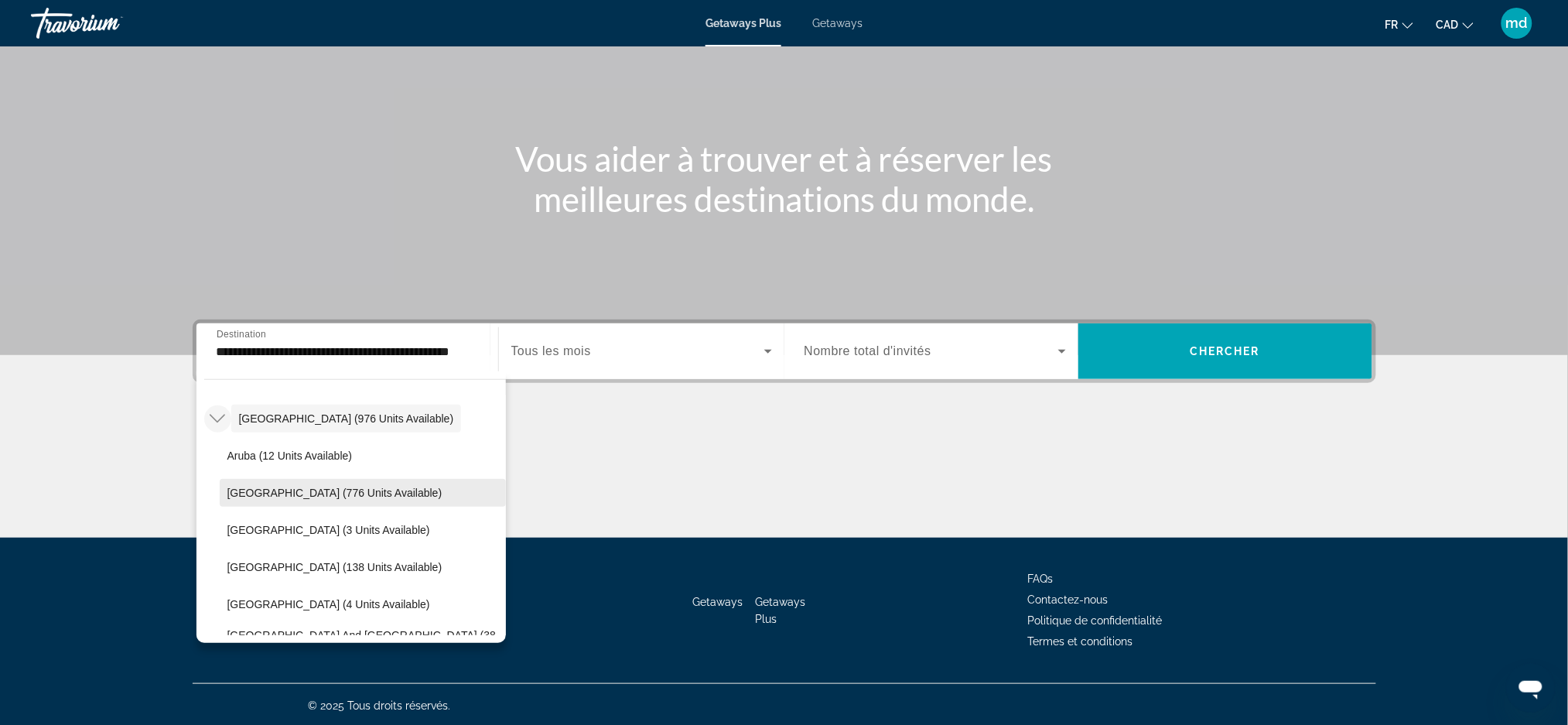
scroll to position [262, 0]
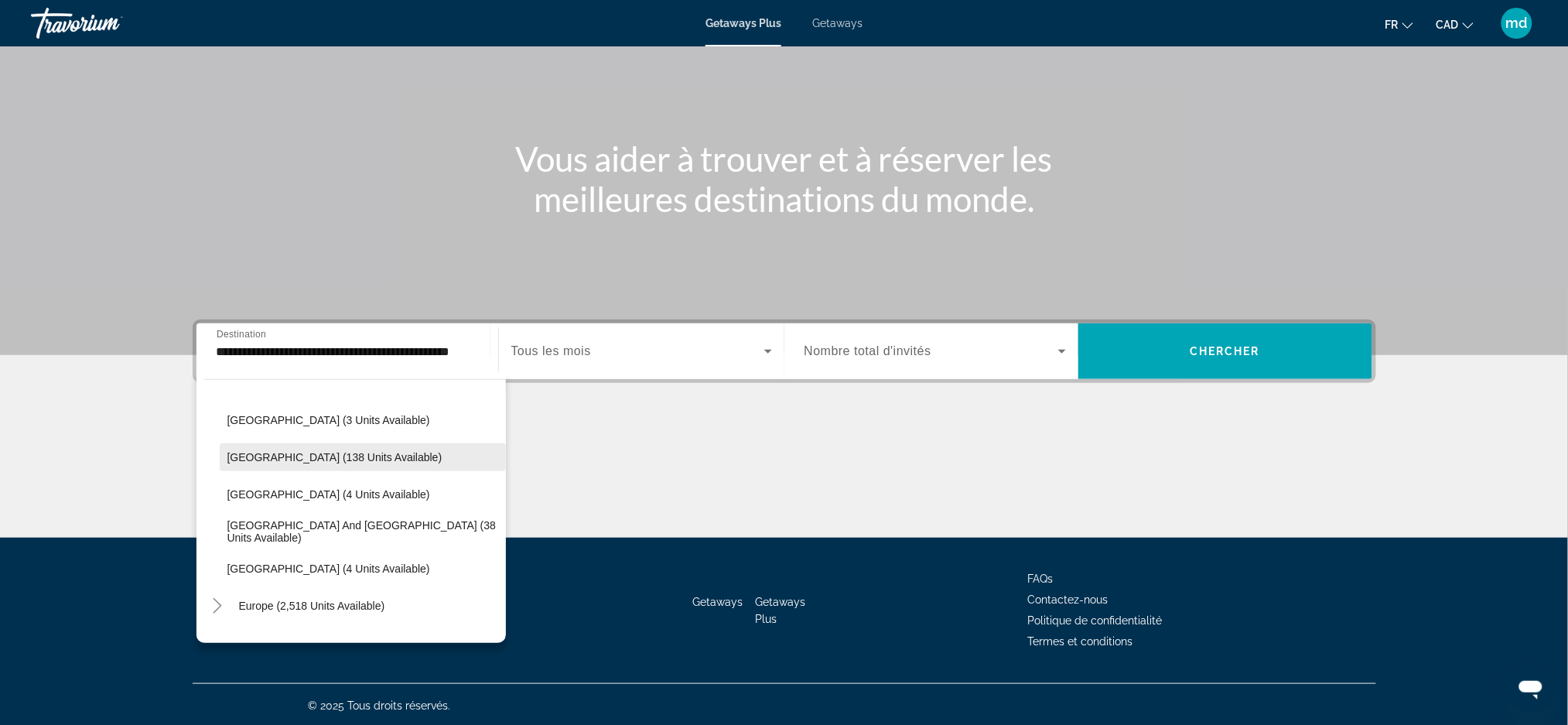
click at [290, 458] on span "[GEOGRAPHIC_DATA] (138 units available)" at bounding box center [335, 457] width 215 height 12
type input "**********"
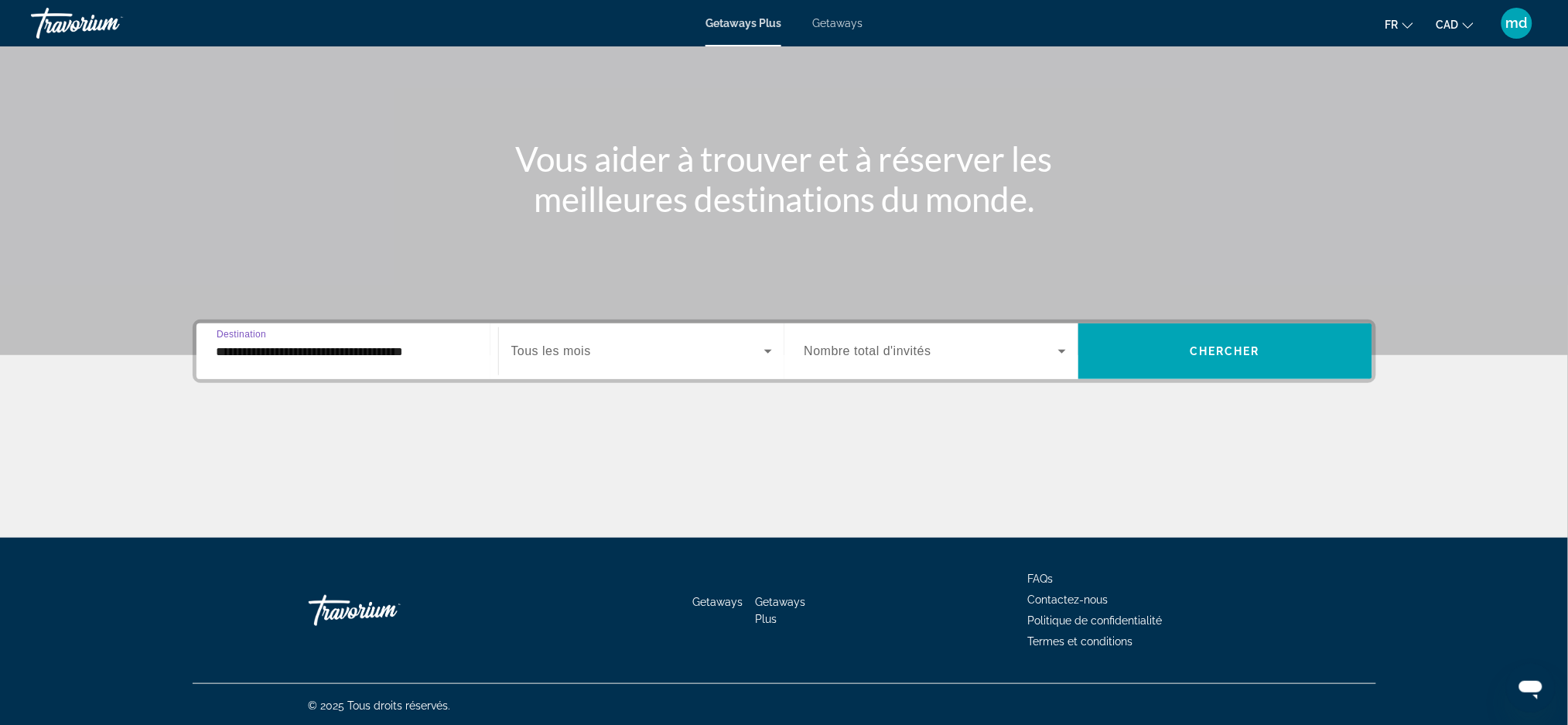
click at [626, 336] on div "Search widget" at bounding box center [641, 351] width 261 height 43
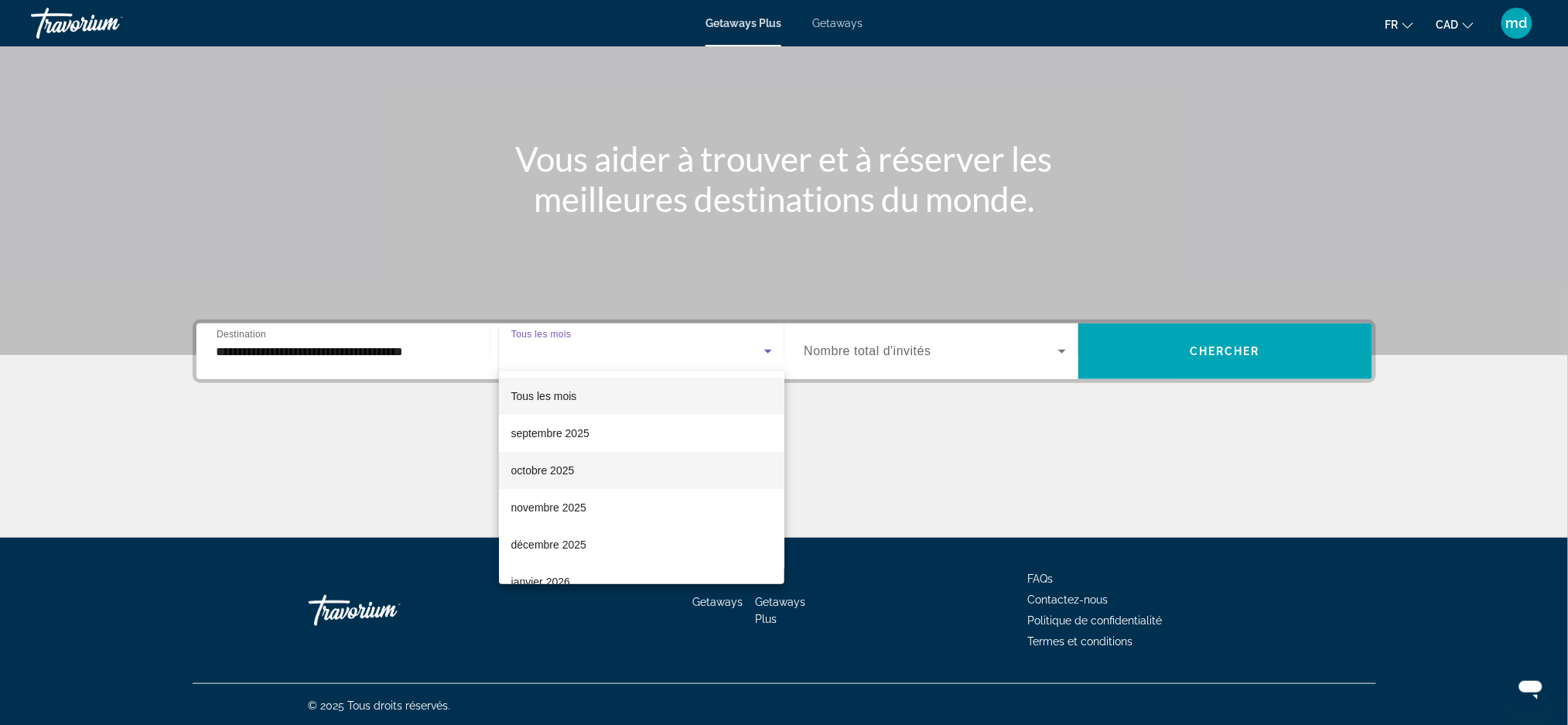
click at [563, 471] on span "octobre 2025" at bounding box center [542, 470] width 64 height 18
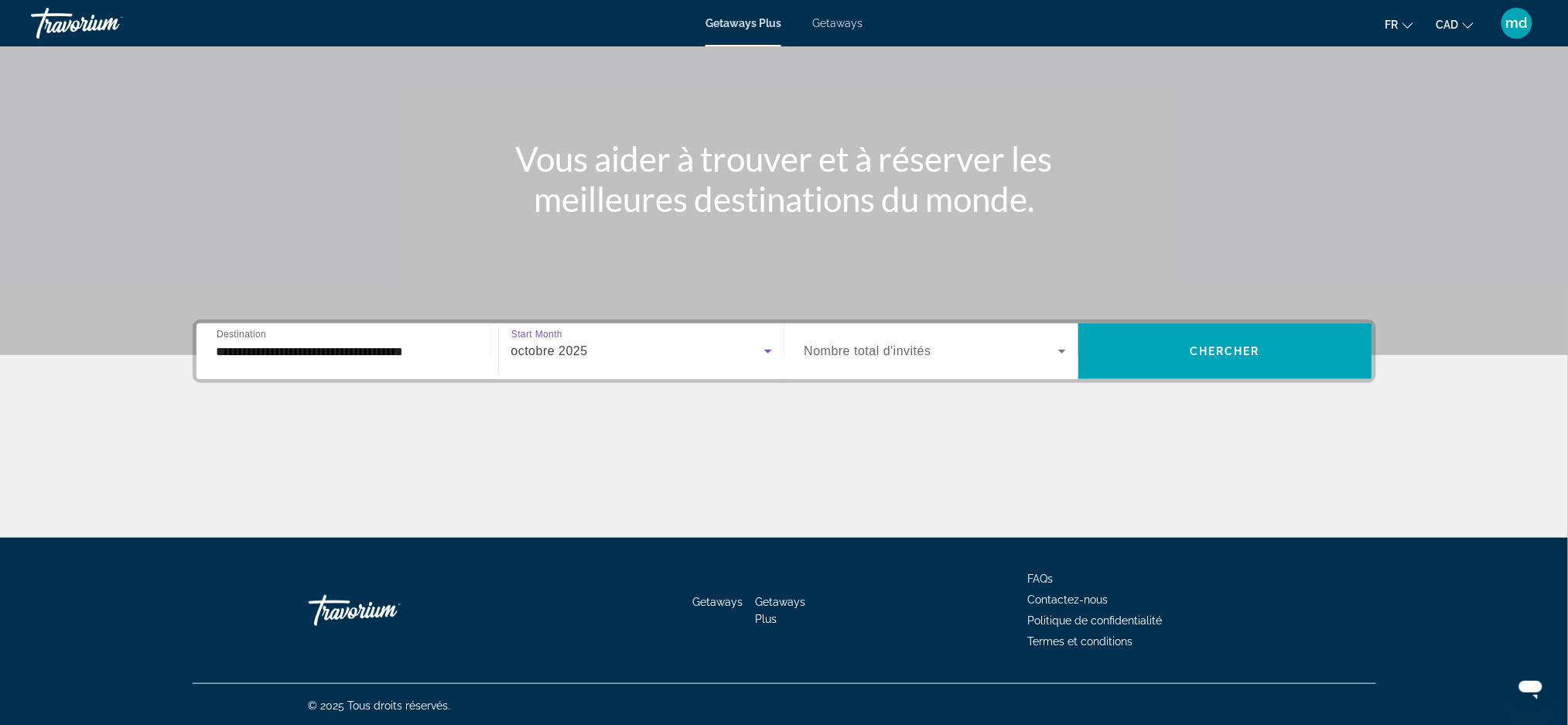
click at [843, 354] on span "Nombre total d'invités" at bounding box center [868, 351] width 127 height 13
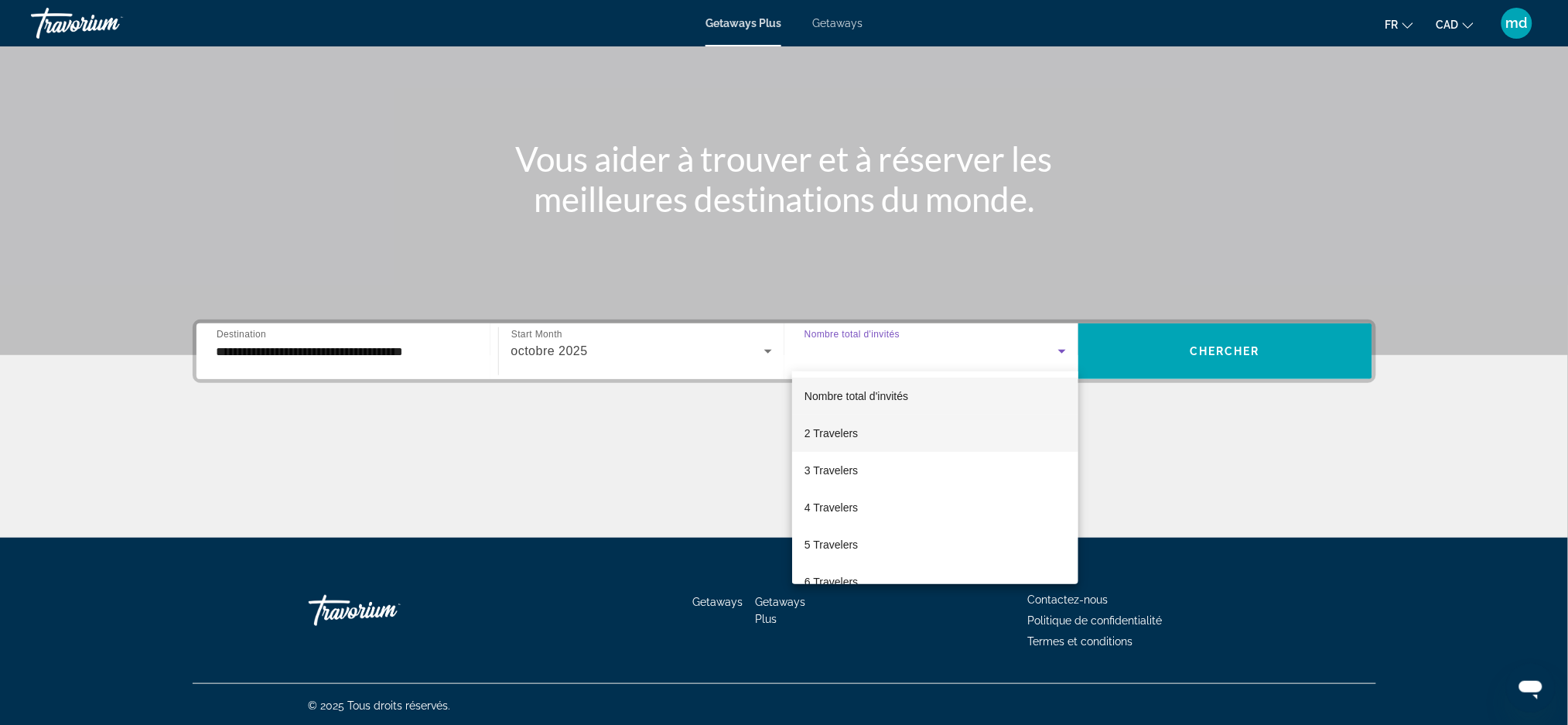
click at [817, 422] on mat-option "2 Travelers" at bounding box center [935, 434] width 286 height 37
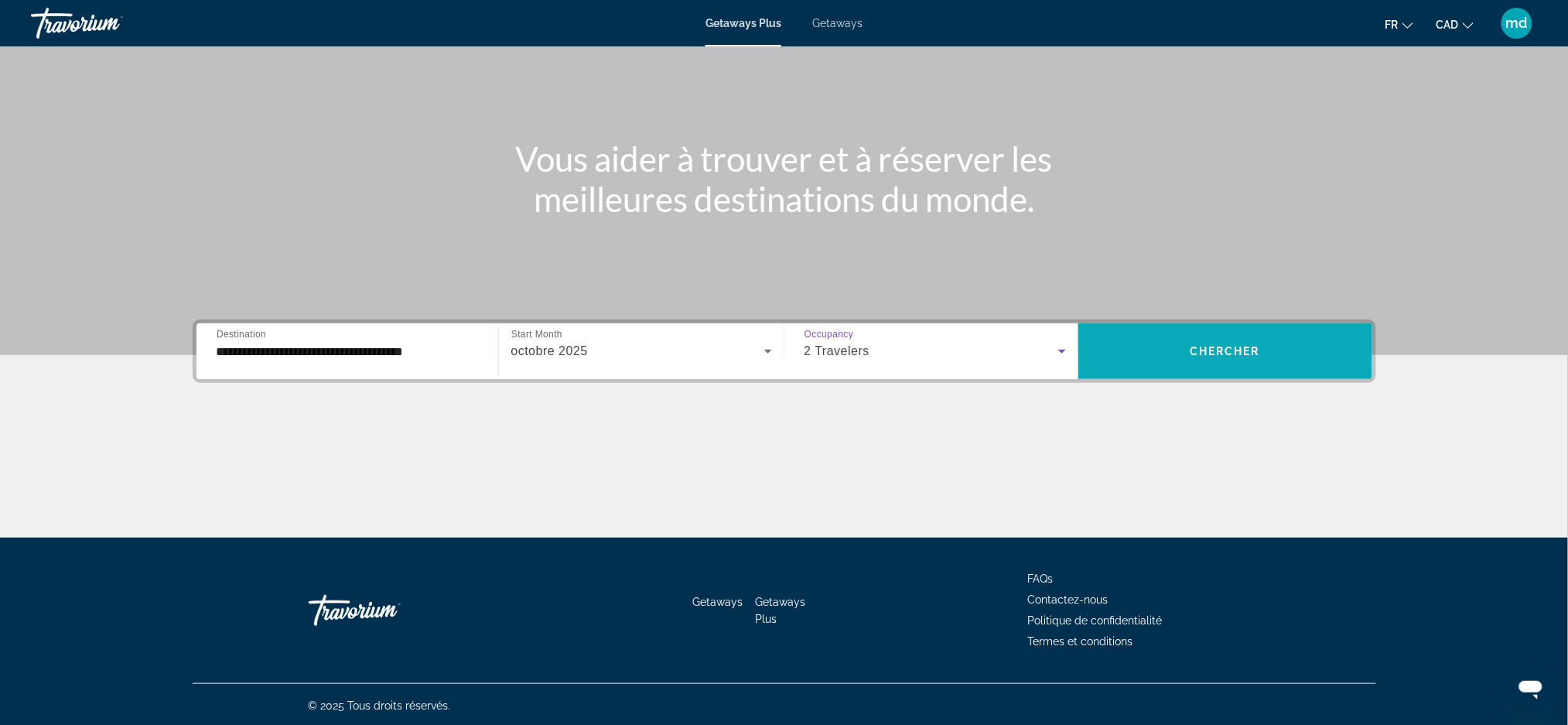
click at [1275, 357] on span "Search widget" at bounding box center [1225, 351] width 294 height 37
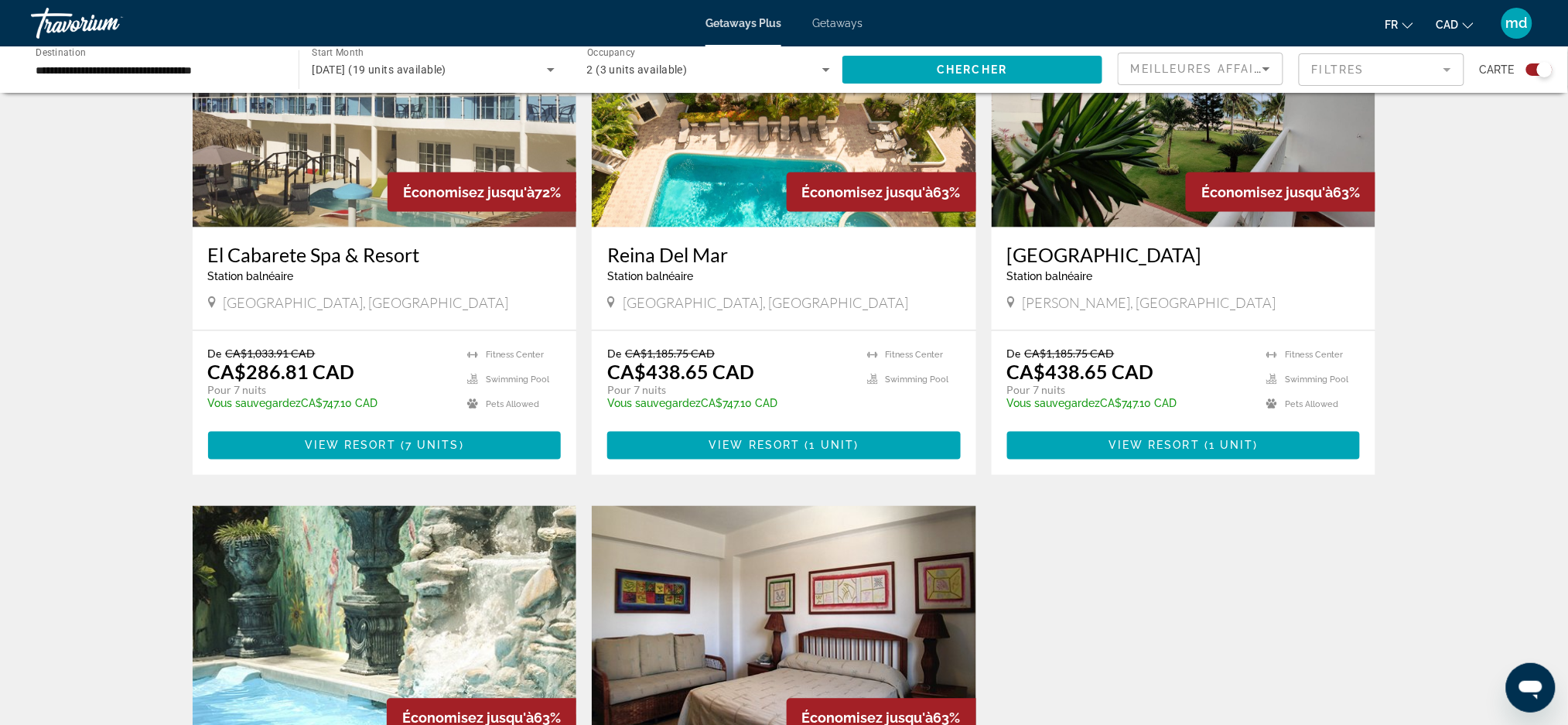
scroll to position [619, 0]
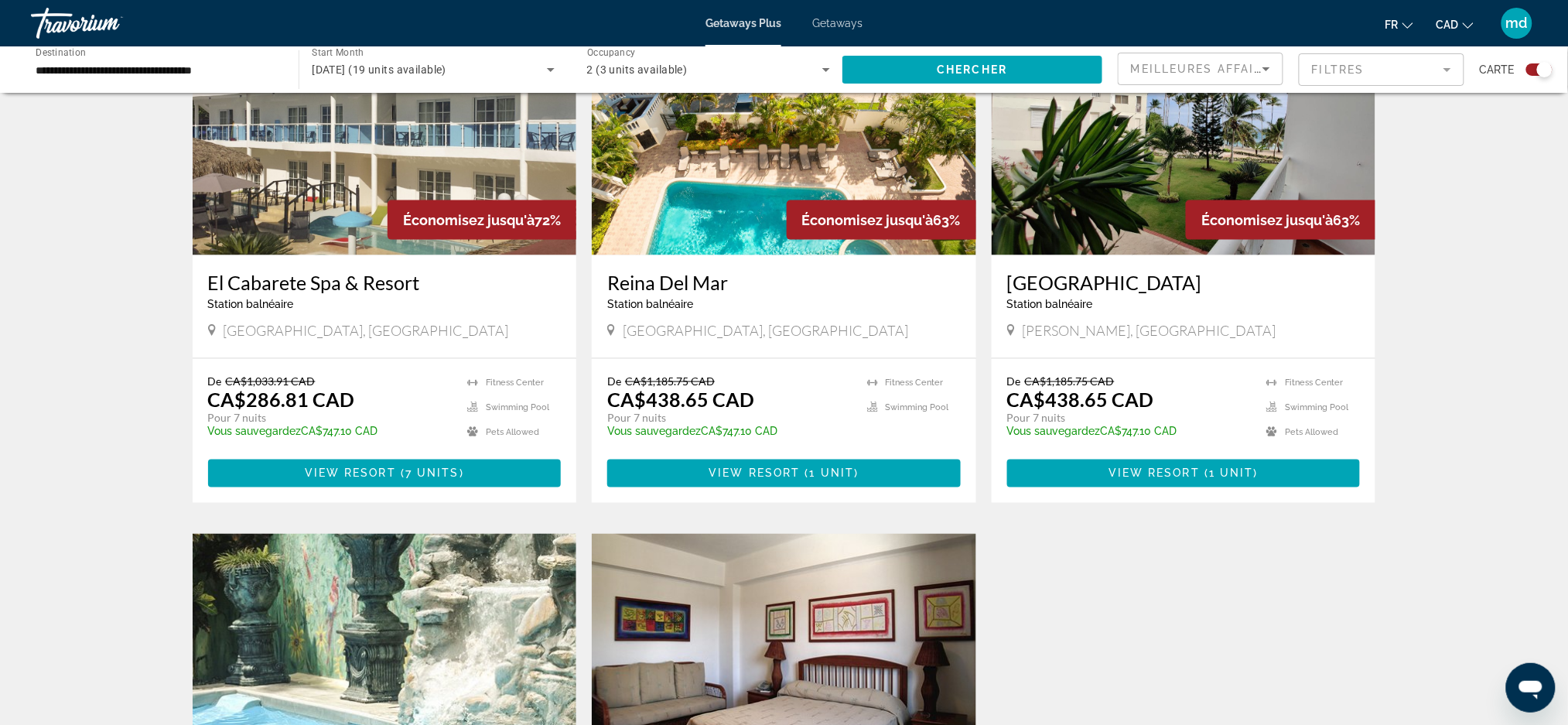
click at [363, 279] on h3 "El Cabarete Spa & Resort" at bounding box center [385, 282] width 353 height 23
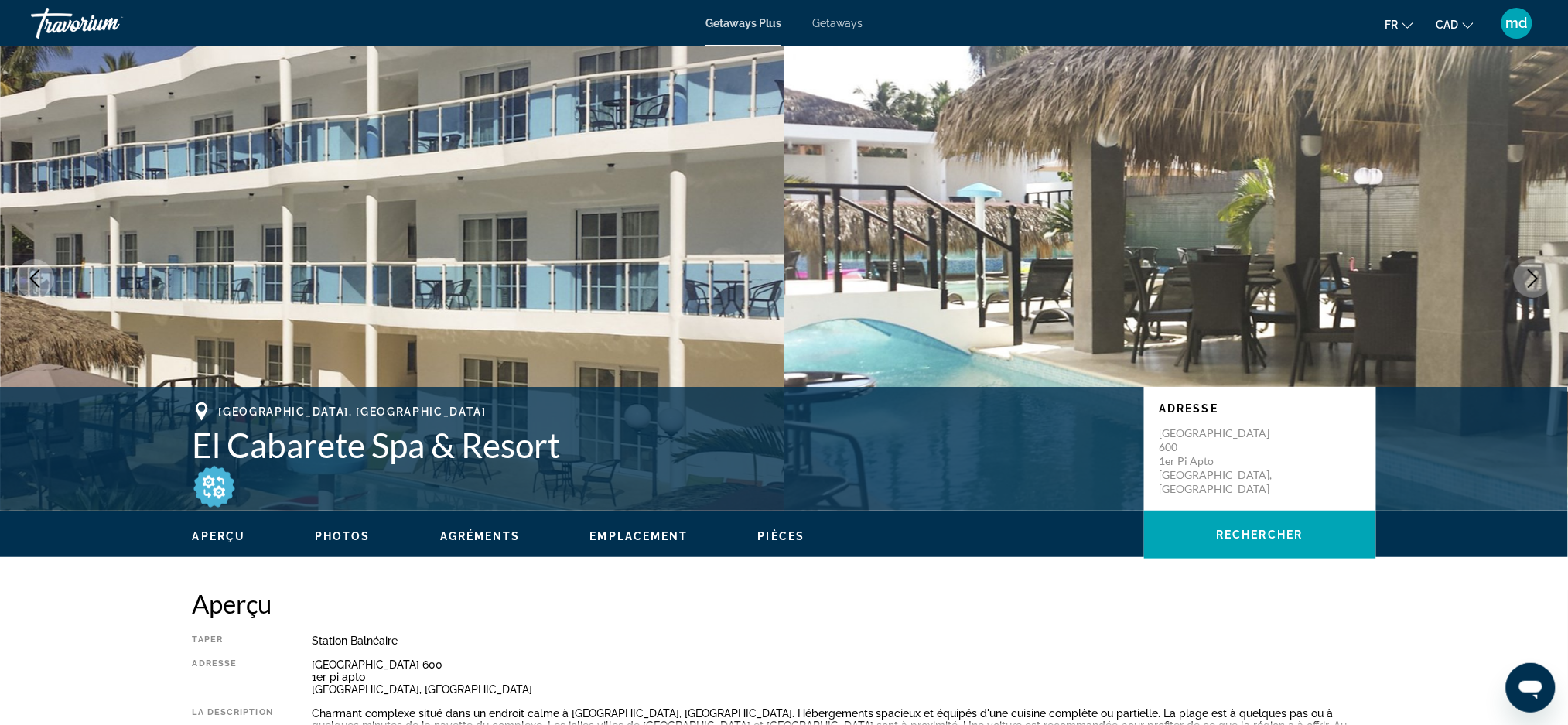
click at [1539, 279] on icon "Next image" at bounding box center [1534, 279] width 18 height 18
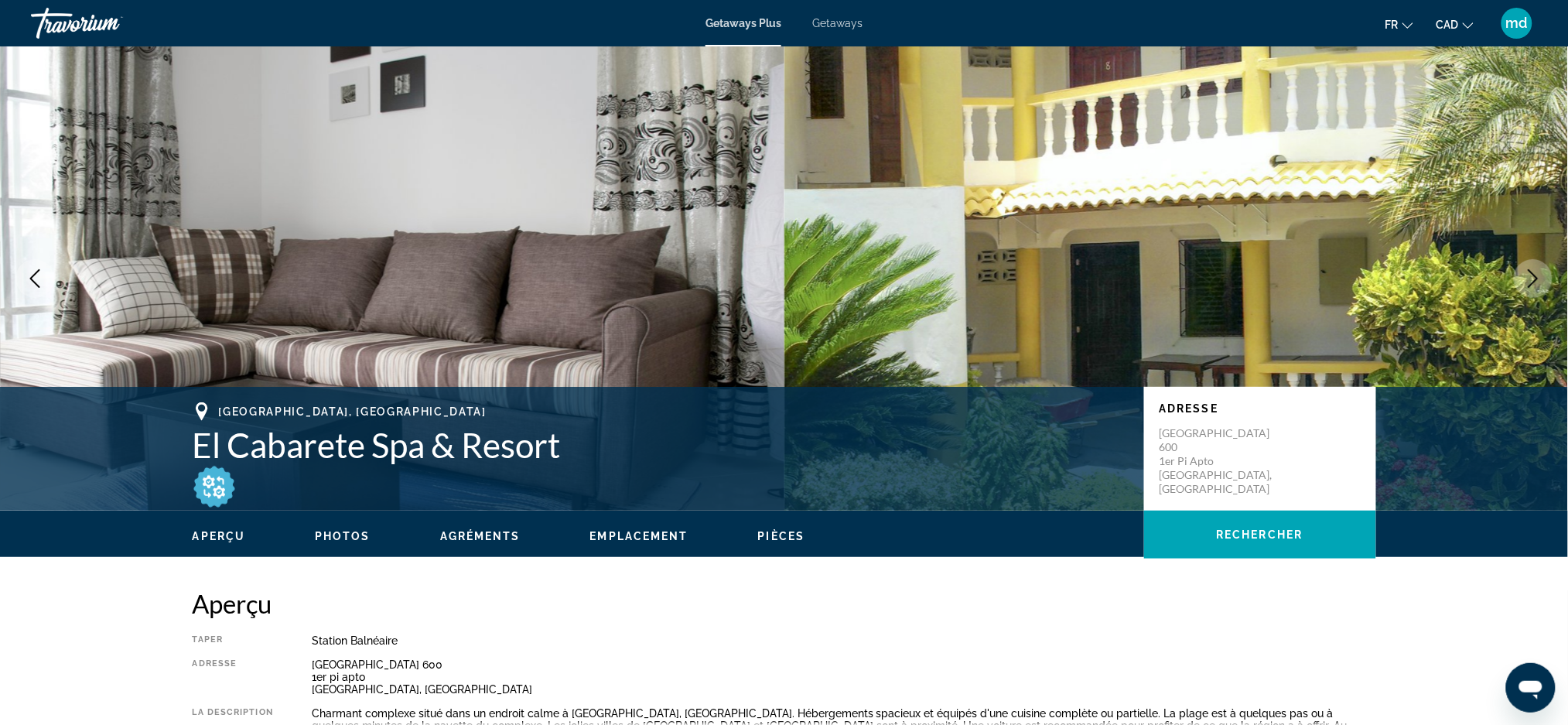
click at [1540, 280] on icon "Next image" at bounding box center [1534, 279] width 18 height 18
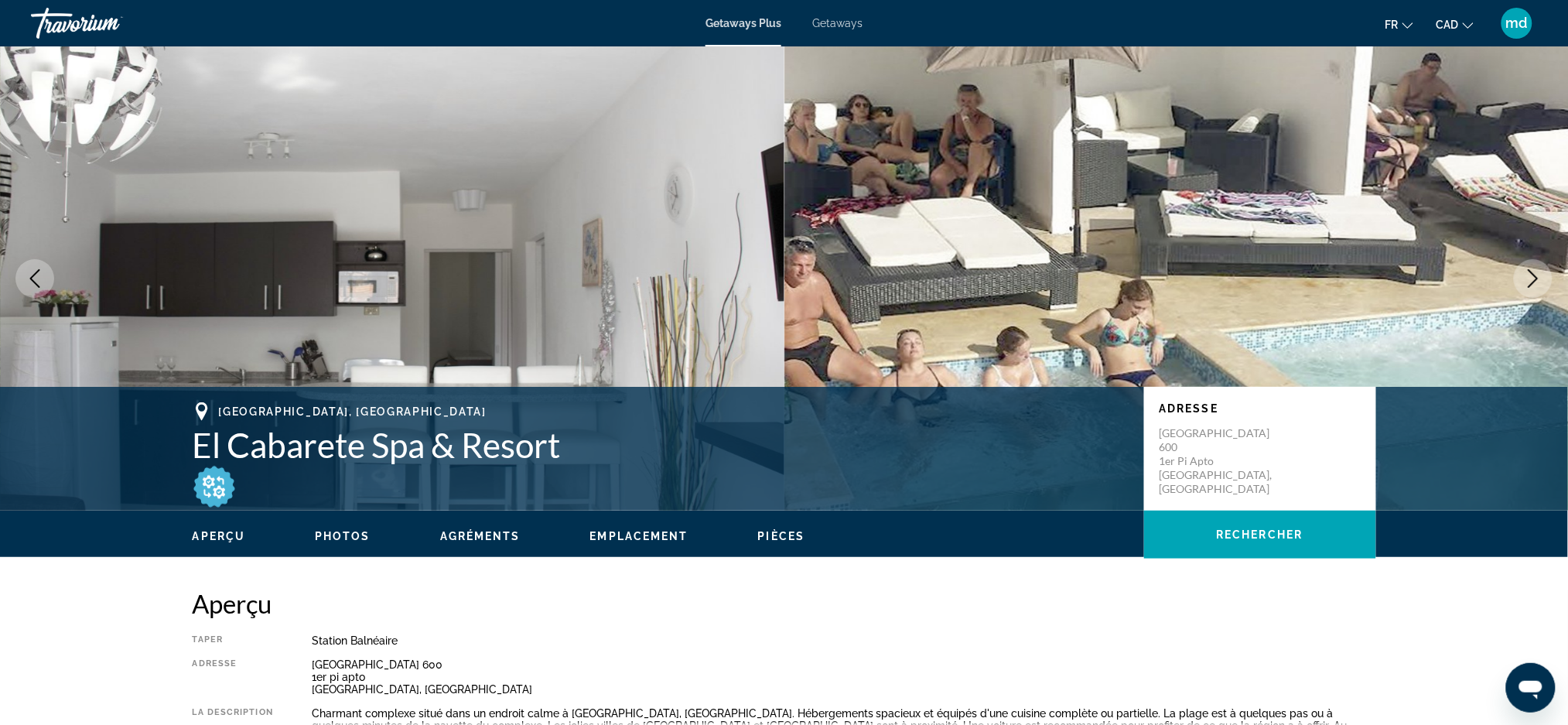
click at [1539, 280] on icon "Next image" at bounding box center [1534, 279] width 18 height 18
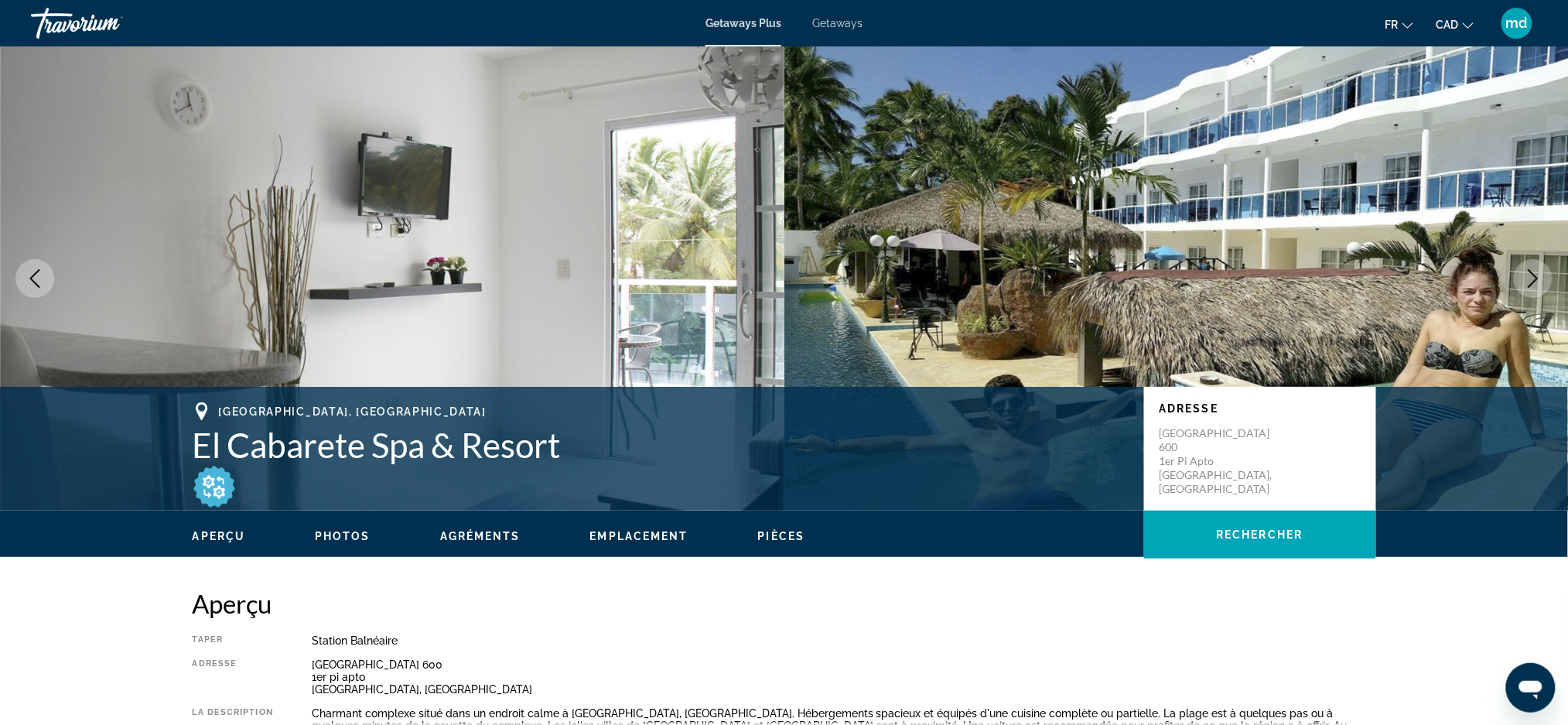
click at [1539, 280] on icon "Next image" at bounding box center [1534, 279] width 18 height 18
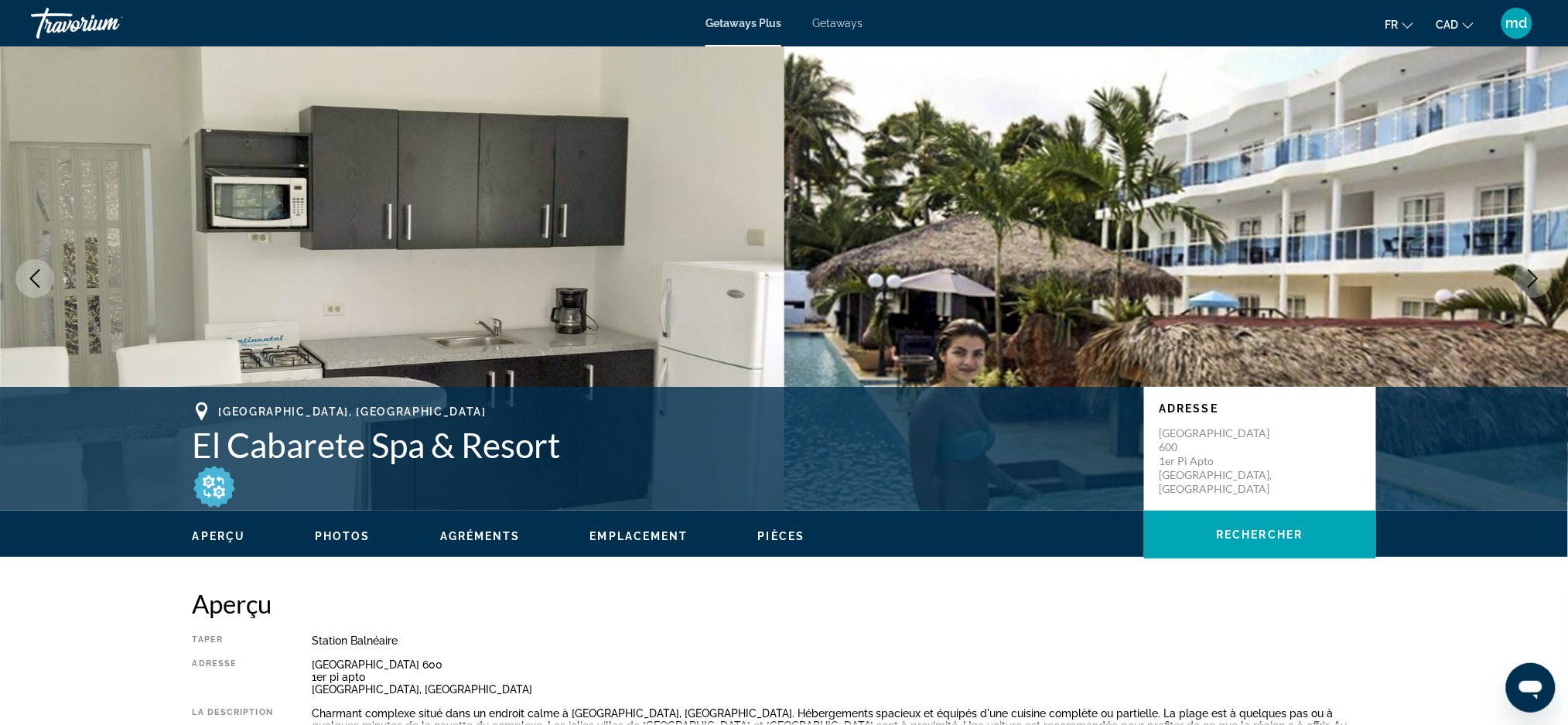
click at [1539, 280] on icon "Next image" at bounding box center [1534, 279] width 18 height 18
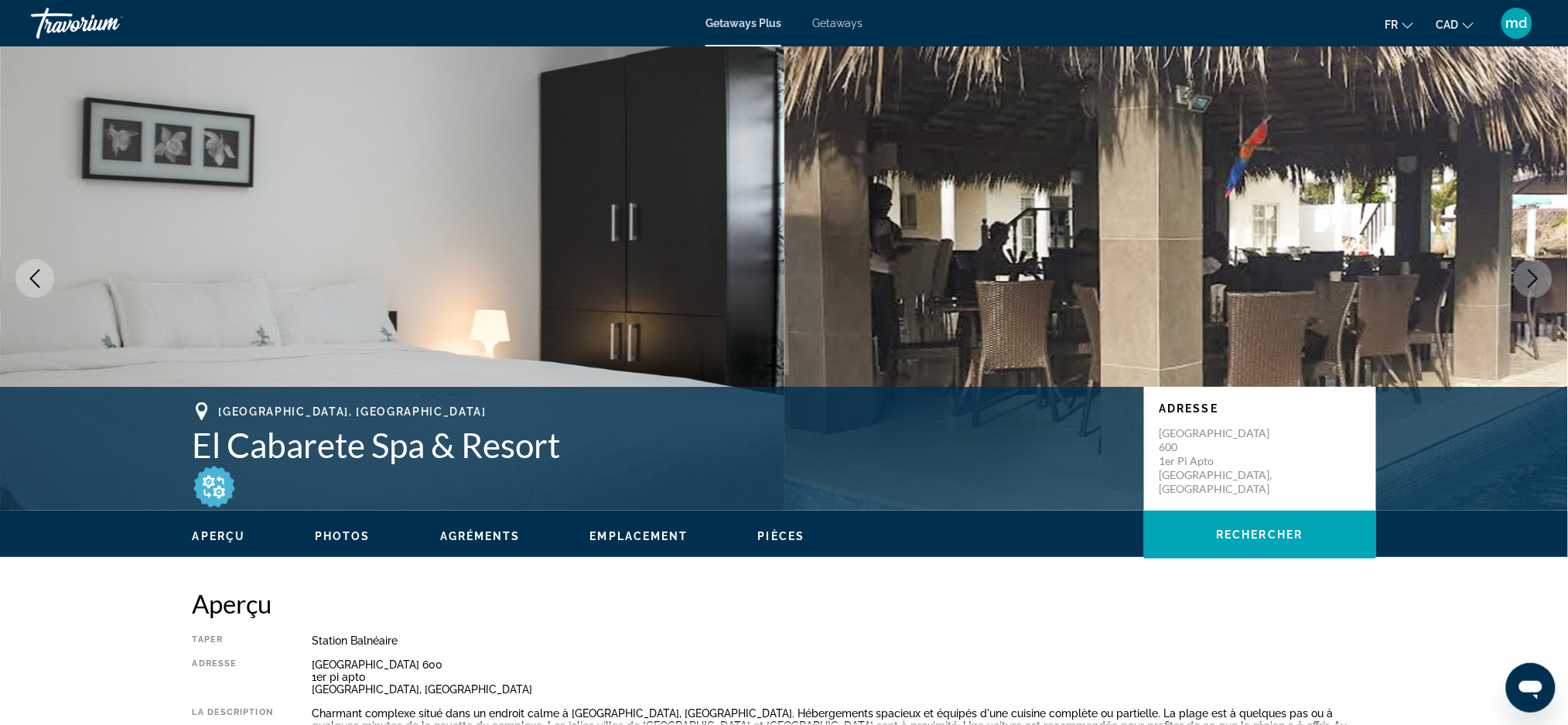
click at [1539, 280] on icon "Next image" at bounding box center [1534, 279] width 18 height 18
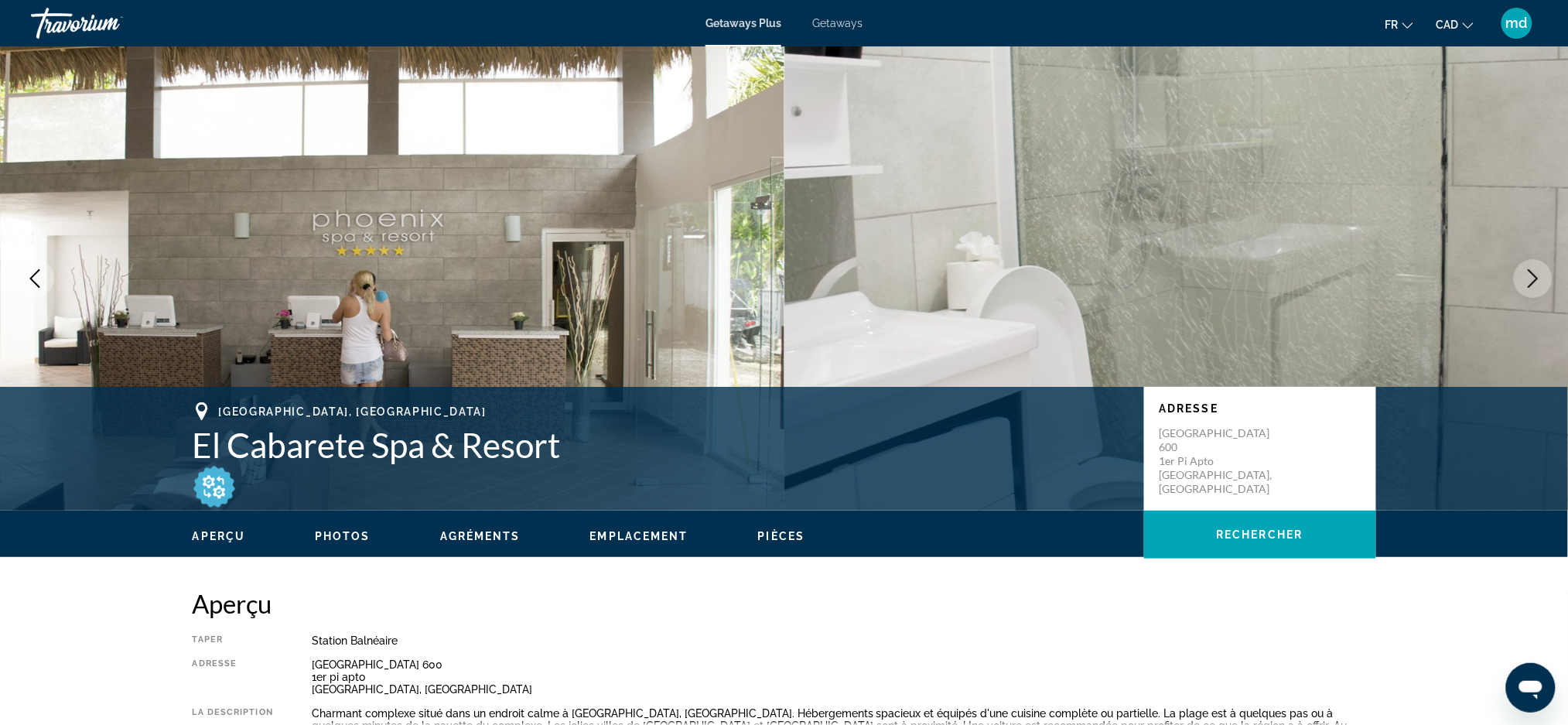
click at [1539, 280] on icon "Next image" at bounding box center [1534, 279] width 18 height 18
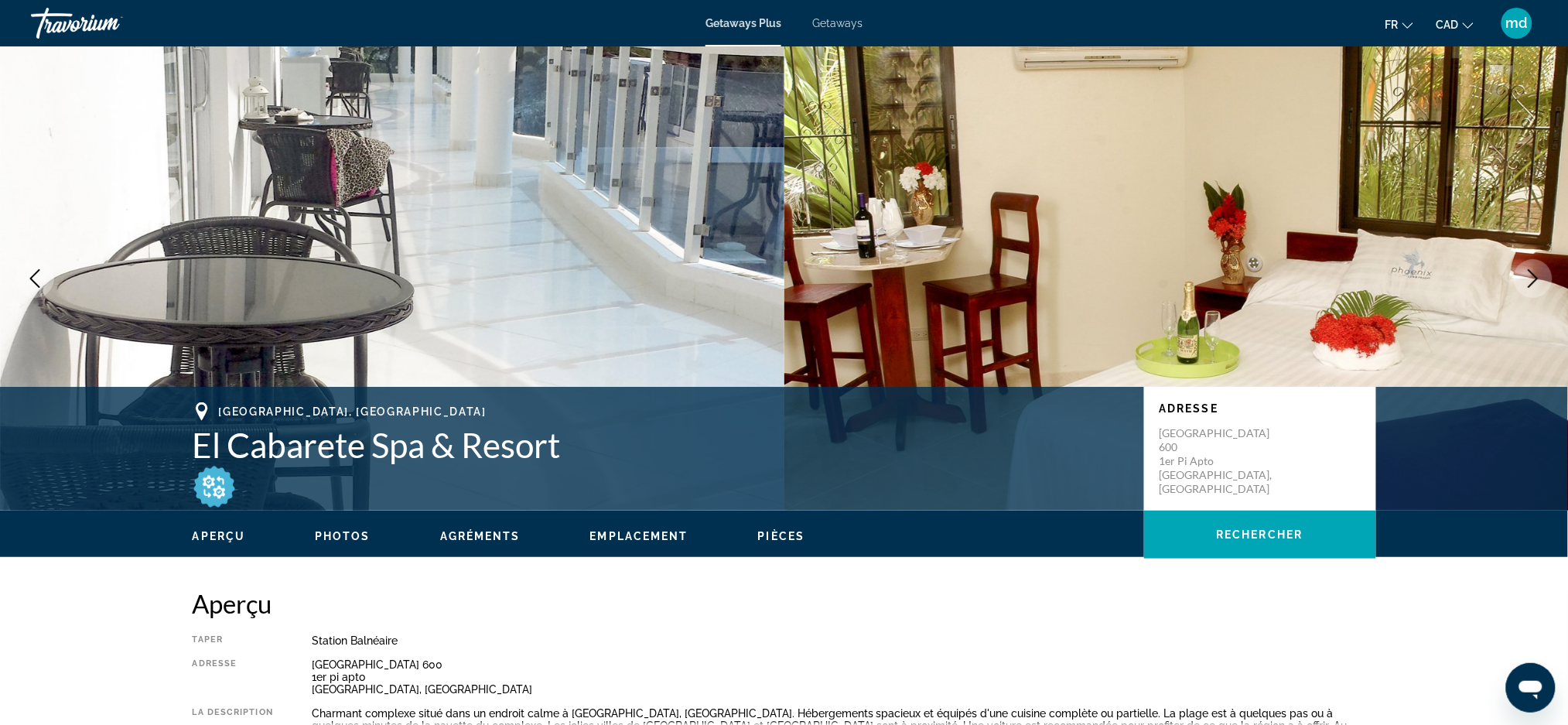
click at [1539, 280] on icon "Next image" at bounding box center [1534, 279] width 18 height 18
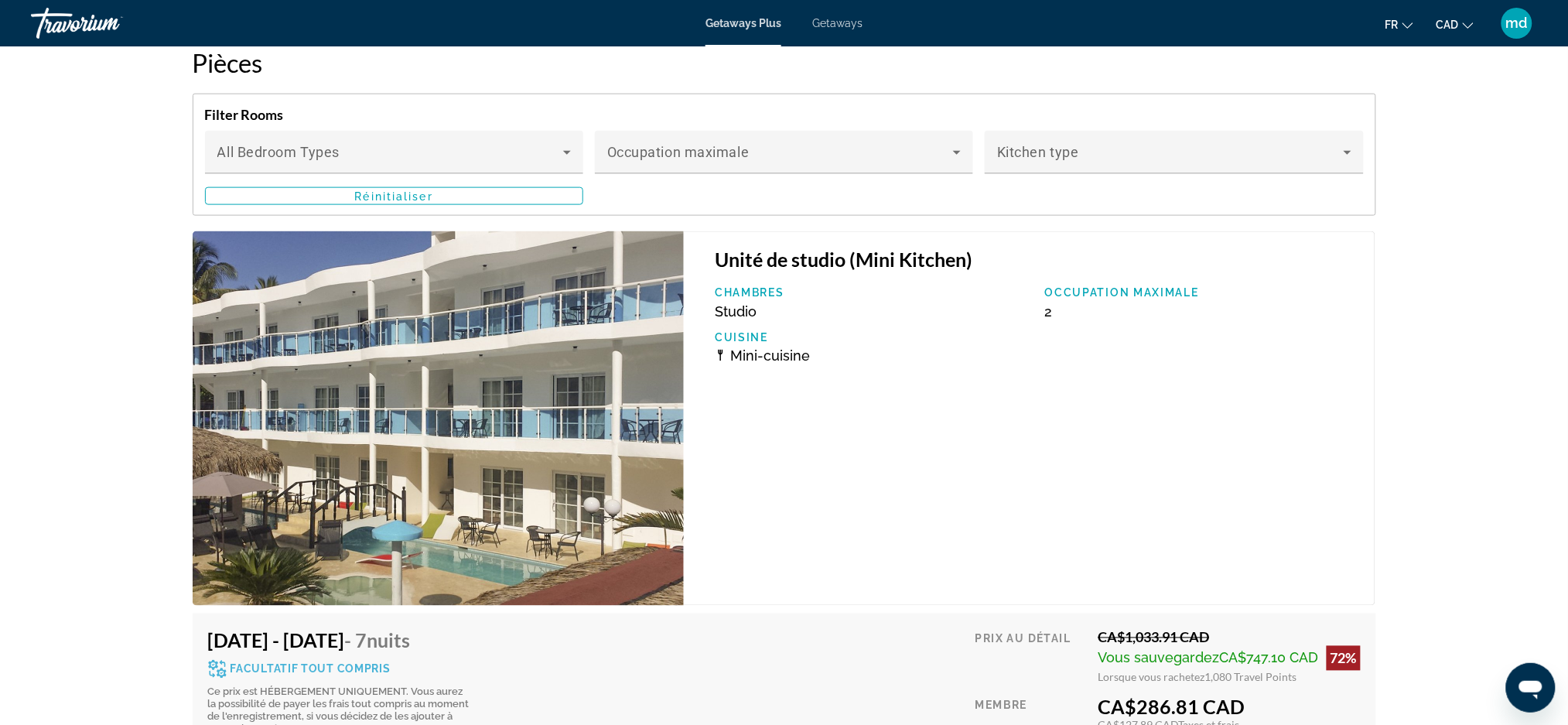
scroll to position [3198, 0]
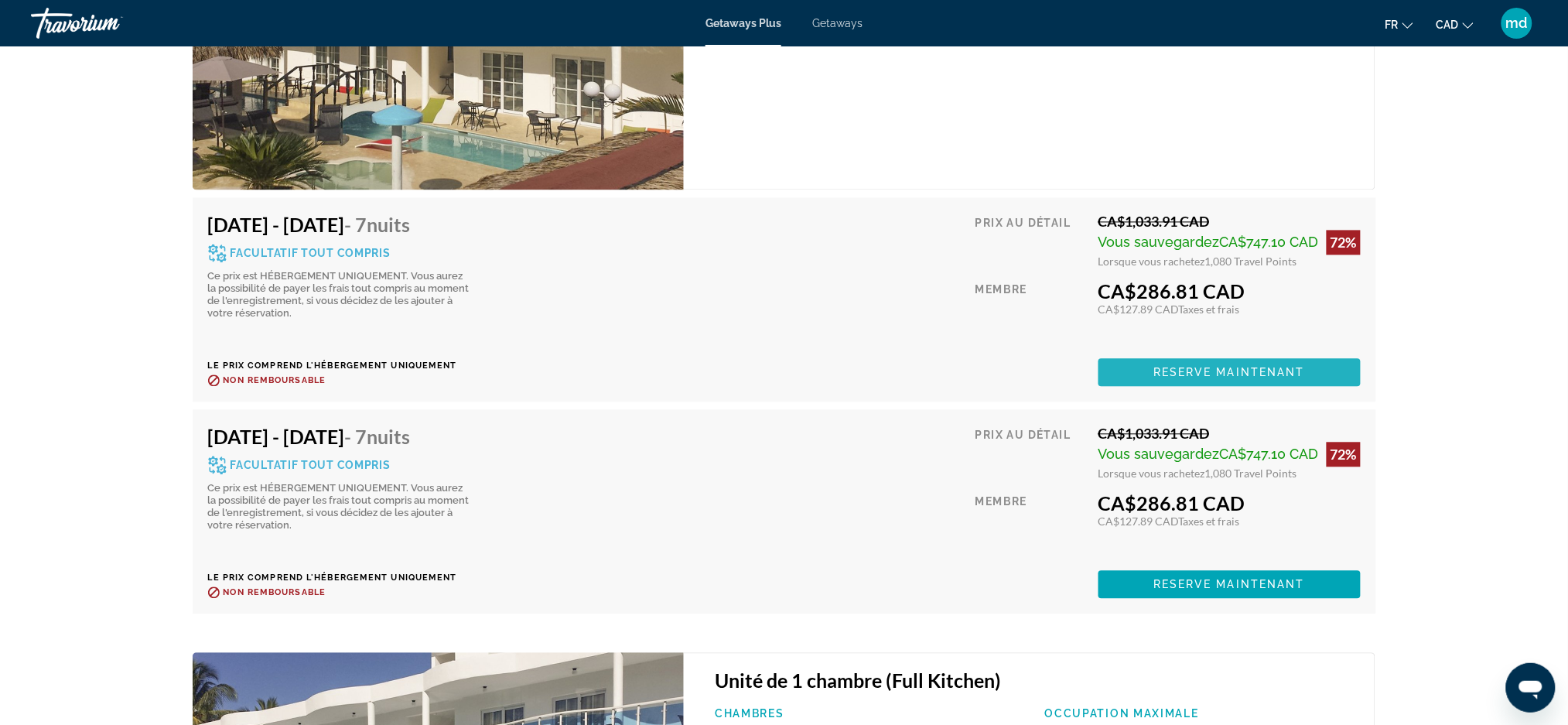
click at [1174, 367] on span "Reserve maintenant" at bounding box center [1229, 373] width 151 height 12
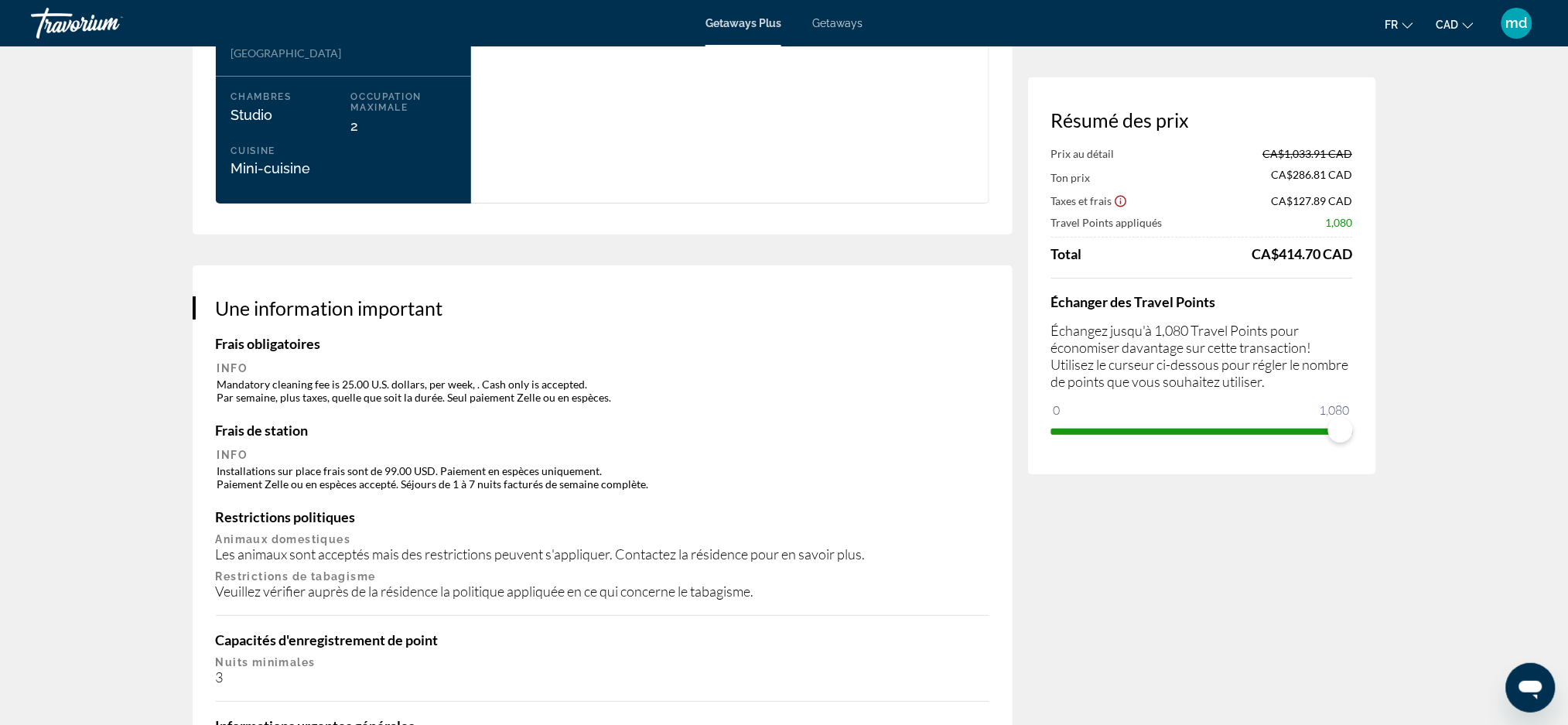
scroll to position [2167, 0]
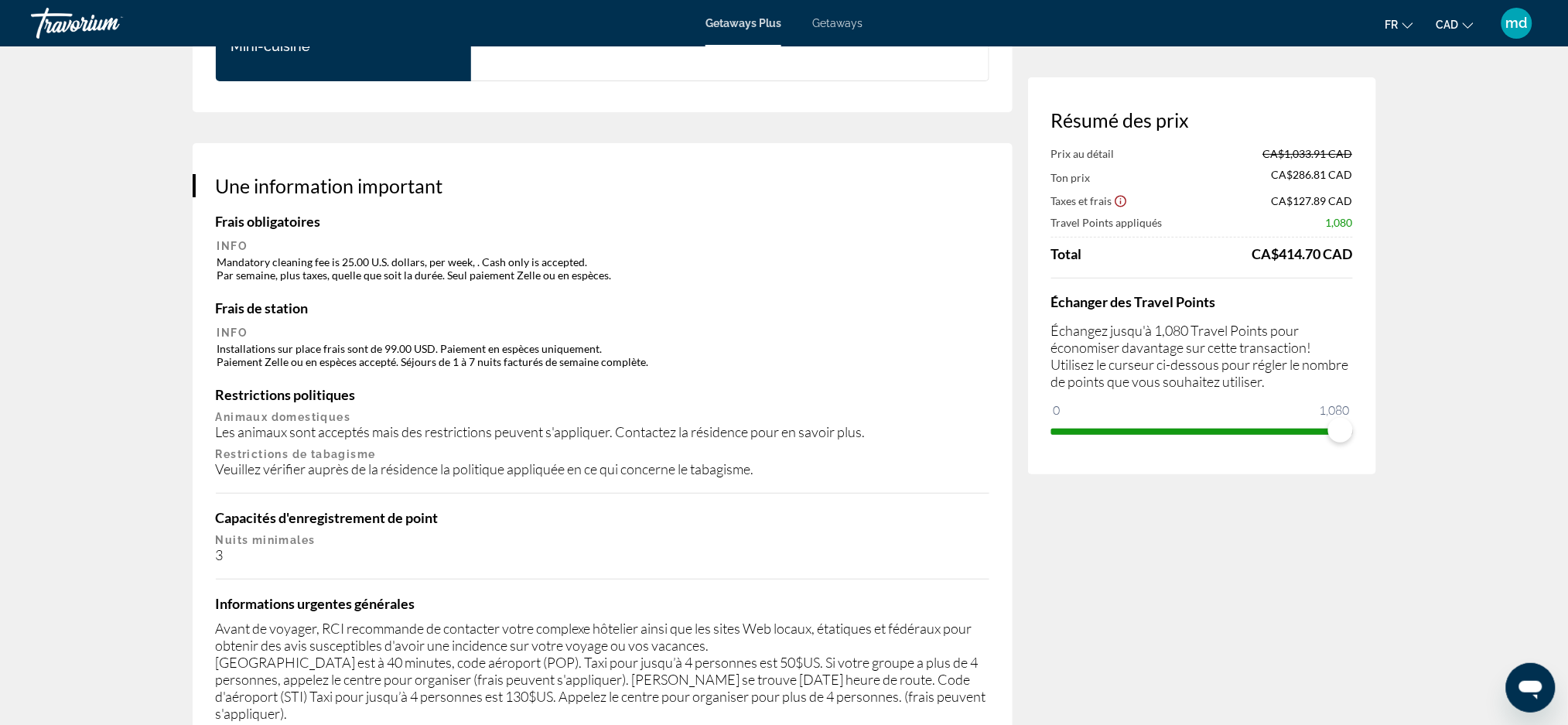
click at [1121, 207] on icon "Show Taxes and Fees disclaimer" at bounding box center [1121, 201] width 14 height 14
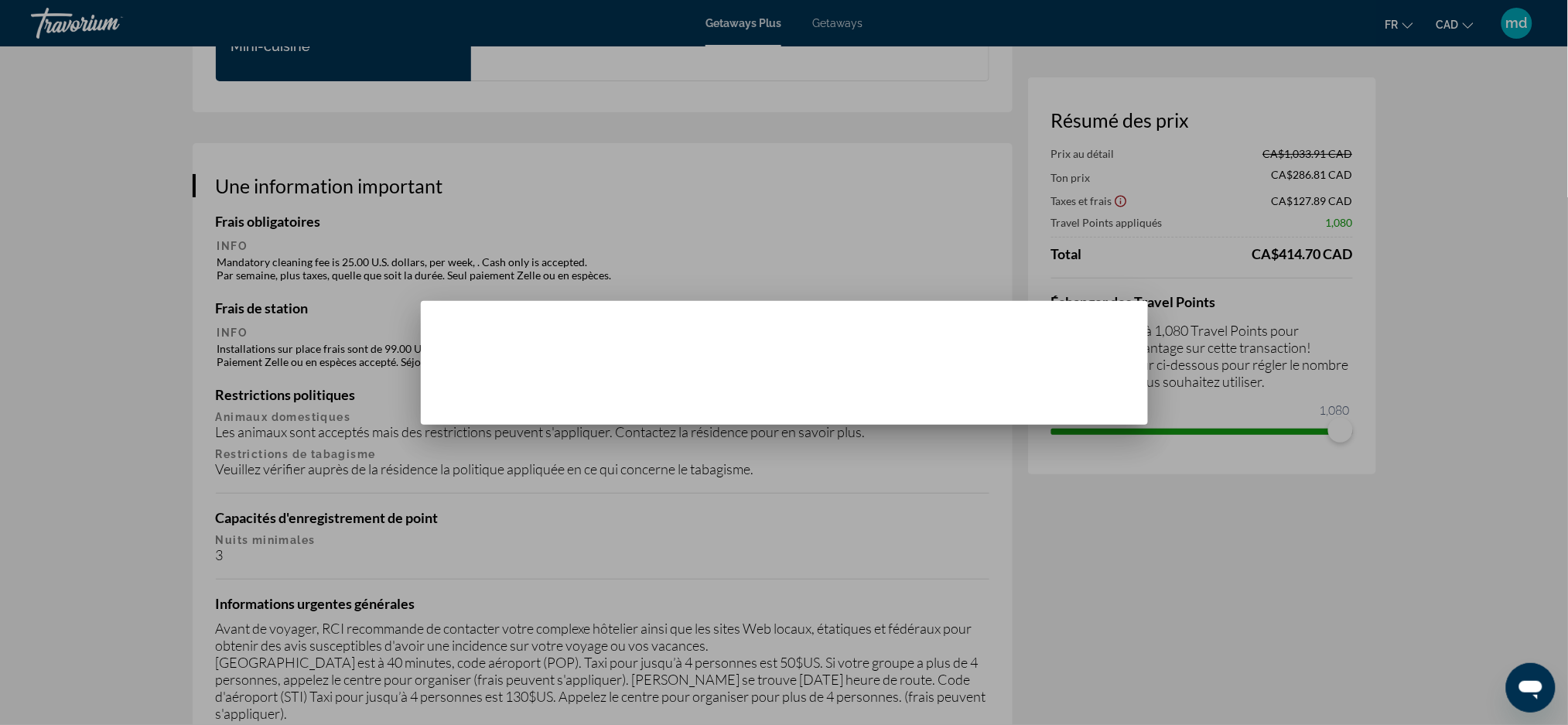
scroll to position [0, 0]
click at [801, 390] on span "button" at bounding box center [784, 399] width 69 height 37
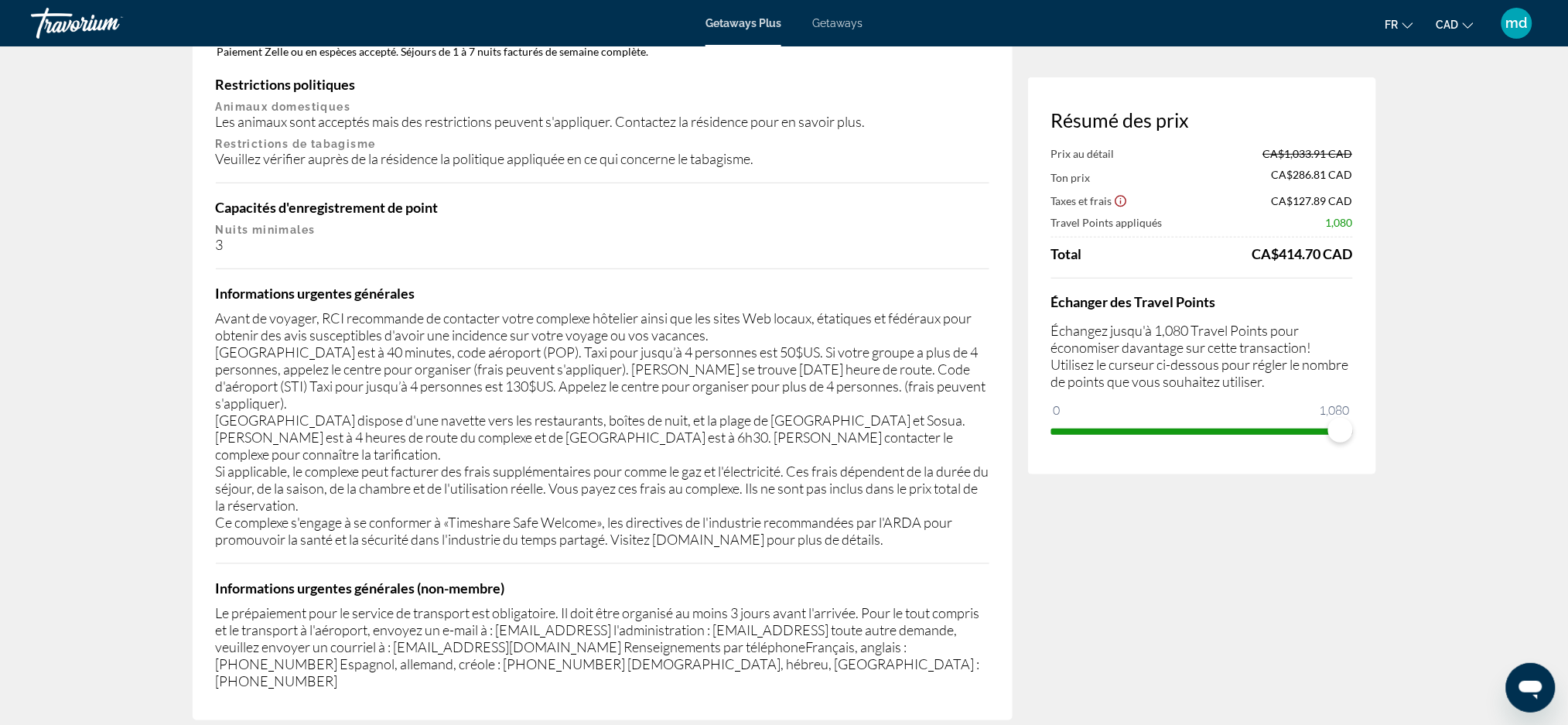
scroll to position [2476, 0]
